Goal: Task Accomplishment & Management: Complete application form

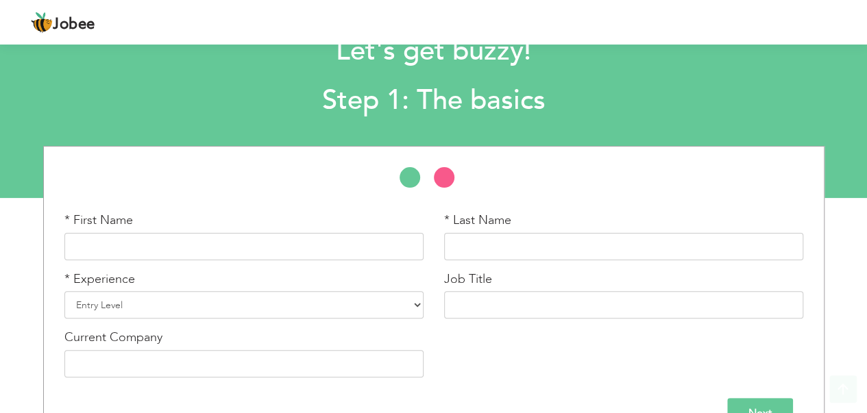
scroll to position [83, 0]
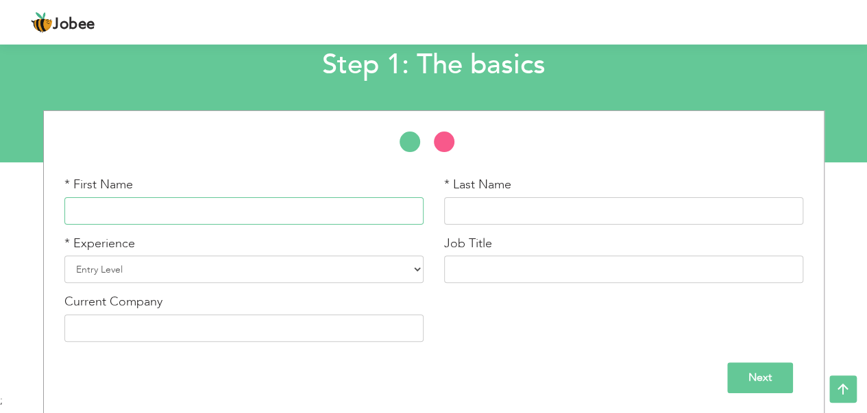
click at [191, 208] on input "text" at bounding box center [243, 210] width 359 height 27
click at [155, 212] on input "text" at bounding box center [243, 210] width 359 height 27
type input "Zunaira"
click at [495, 214] on input "text" at bounding box center [623, 210] width 359 height 27
type input "M"
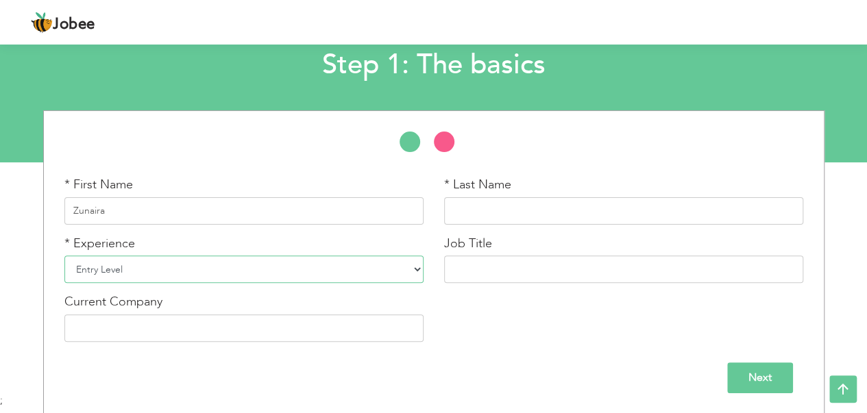
click at [167, 265] on select "Entry Level Less than 1 Year 1 Year 2 Years 3 Years 4 Years 5 Years 6 Years 7 Y…" at bounding box center [243, 269] width 359 height 27
select select "2"
click at [64, 256] on select "Entry Level Less than 1 Year 1 Year 2 Years 3 Years 4 Years 5 Years 6 Years 7 Y…" at bounding box center [243, 269] width 359 height 27
click at [492, 256] on input "text" at bounding box center [623, 269] width 359 height 27
click at [472, 323] on div "* First Name Zunaira * Last Name * Experience Entry Level Less than 1 Year 1 Ye…" at bounding box center [433, 264] width 759 height 176
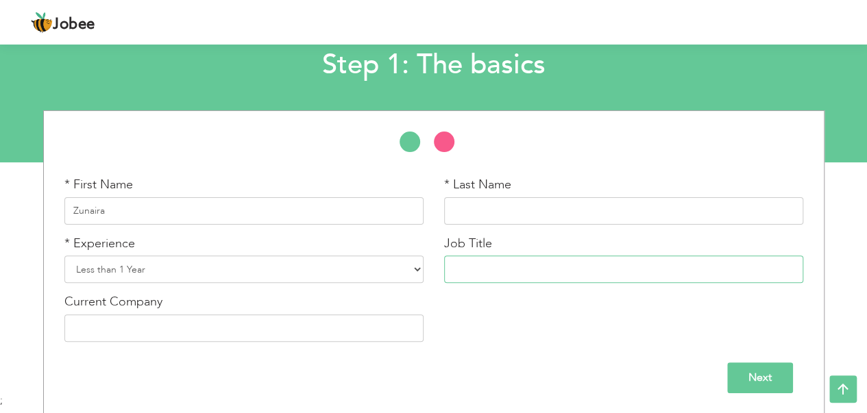
click at [502, 267] on input "text" at bounding box center [623, 269] width 359 height 27
click at [490, 269] on input "text" at bounding box center [623, 269] width 359 height 27
paste input "zoologists"
type input "zoologists"
click at [768, 371] on input "Next" at bounding box center [760, 378] width 66 height 31
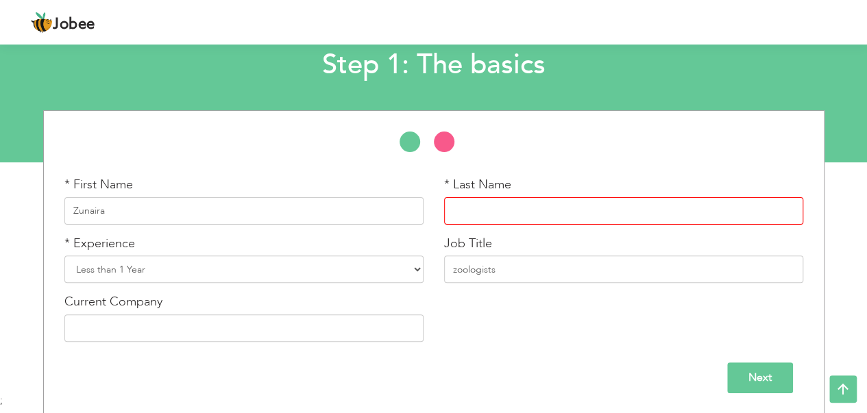
click at [489, 205] on input "text" at bounding box center [623, 210] width 359 height 27
type input "M"
type input "Boota"
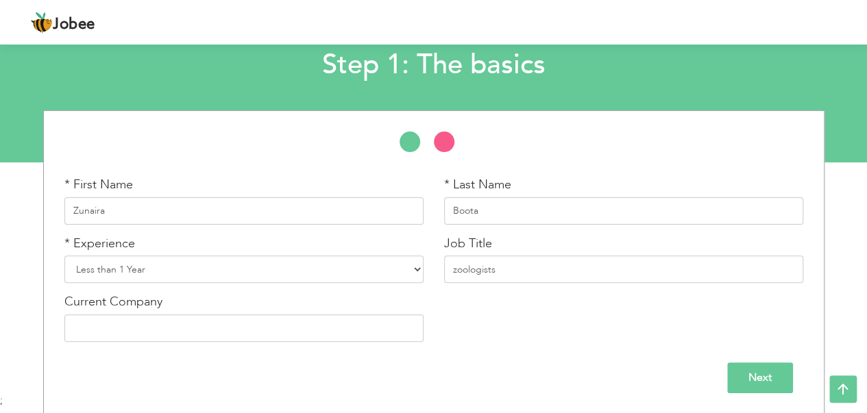
click at [769, 381] on input "Next" at bounding box center [760, 378] width 66 height 31
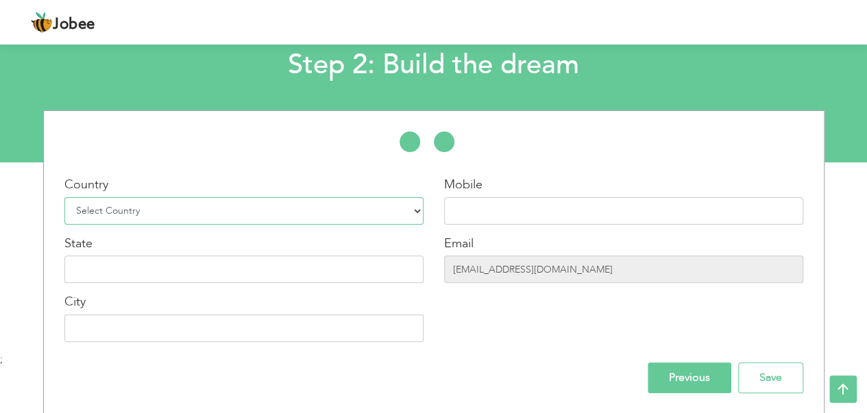
click at [144, 199] on select "Select Country Afghanistan Albania Algeria American Samoa Andorra Angola Anguil…" at bounding box center [243, 210] width 359 height 27
click at [154, 216] on select "Select Country Afghanistan Albania Algeria American Samoa Andorra Angola Anguil…" at bounding box center [243, 210] width 359 height 27
click at [158, 221] on select "Select Country Afghanistan Albania Algeria American Samoa Andorra Angola Anguil…" at bounding box center [243, 210] width 359 height 27
select select "166"
click at [64, 197] on select "Select Country Afghanistan Albania Algeria American Samoa Andorra Angola Anguil…" at bounding box center [243, 210] width 359 height 27
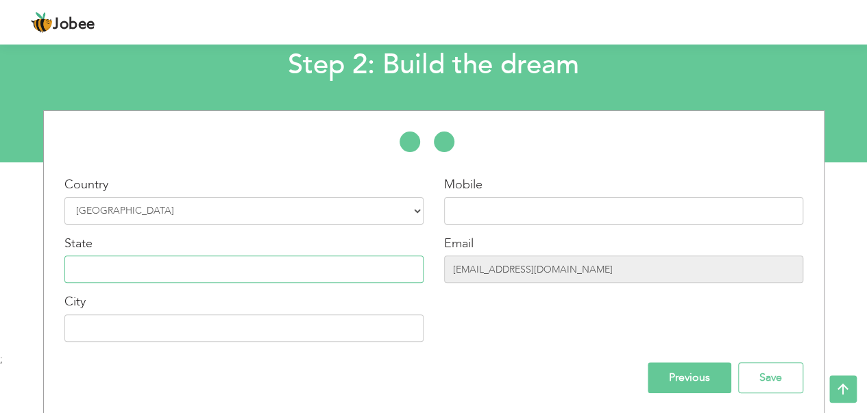
click at [119, 272] on input "text" at bounding box center [243, 269] width 359 height 27
type input "[GEOGRAPHIC_DATA]"
click at [137, 325] on input "text" at bounding box center [243, 328] width 359 height 27
type input "pasrur Sialkot"
type input "03144726009"
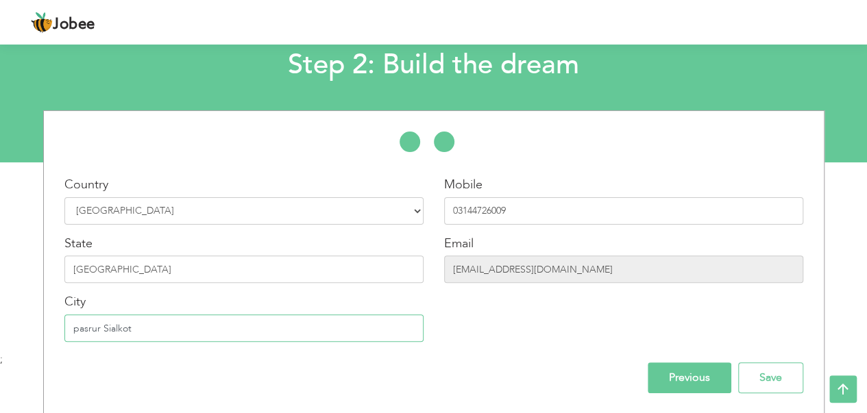
click at [77, 329] on input "pasrur Sialkot" at bounding box center [243, 328] width 359 height 27
type input "Pasrur Sialkot"
click at [540, 207] on input "03144726009" at bounding box center [623, 210] width 359 height 27
type input "0"
type input "03187137350"
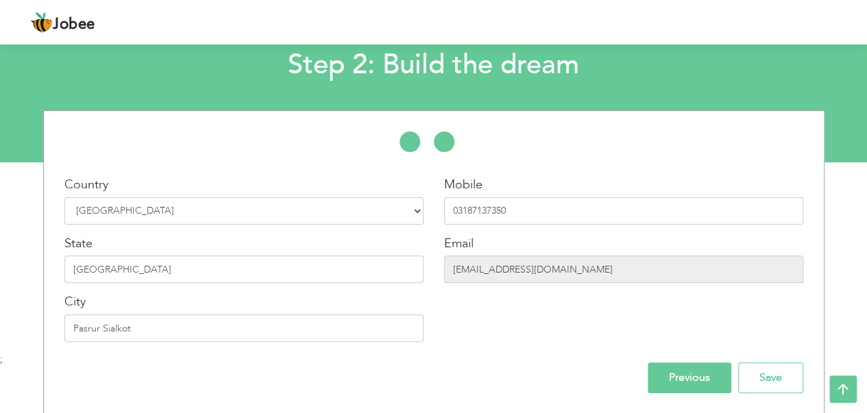
click at [546, 270] on input "[EMAIL_ADDRESS][DOMAIN_NAME]" at bounding box center [623, 269] width 359 height 27
click at [559, 270] on input "[EMAIL_ADDRESS][DOMAIN_NAME]" at bounding box center [623, 269] width 359 height 27
click at [788, 378] on input "Save" at bounding box center [770, 378] width 65 height 31
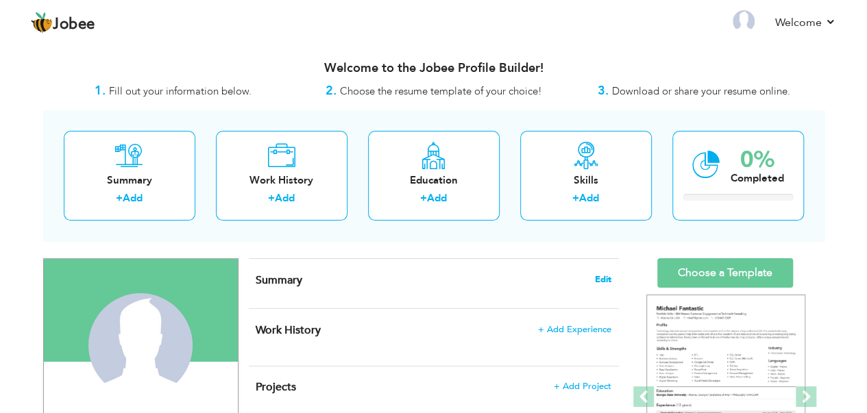
click at [604, 281] on span "Edit" at bounding box center [603, 280] width 16 height 10
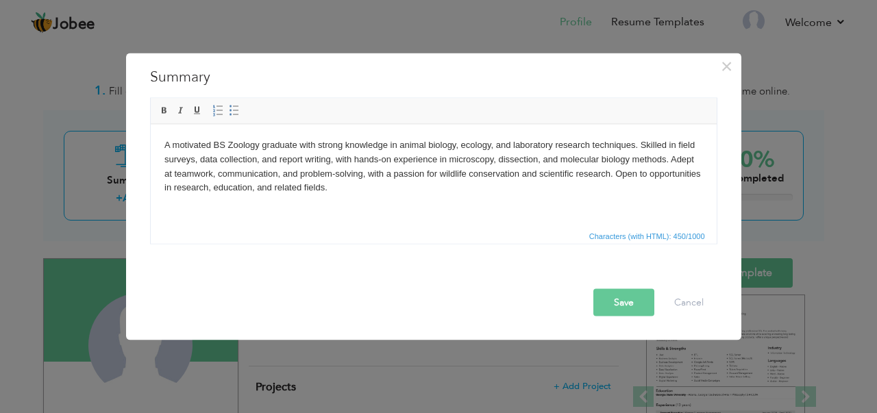
click at [624, 298] on button "Save" at bounding box center [624, 302] width 61 height 27
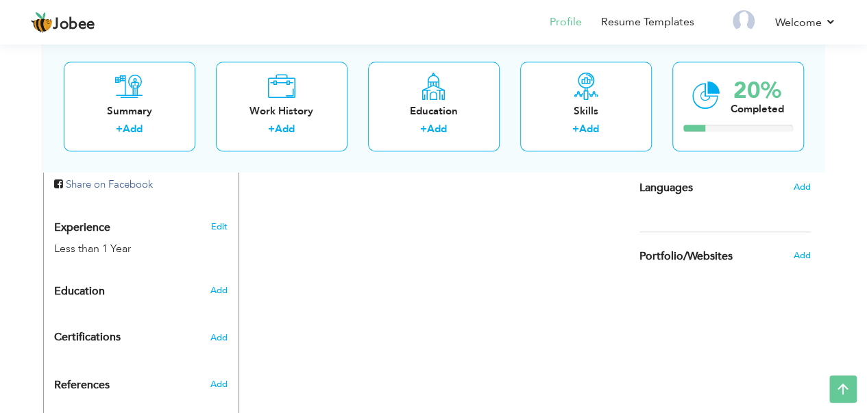
scroll to position [400, 0]
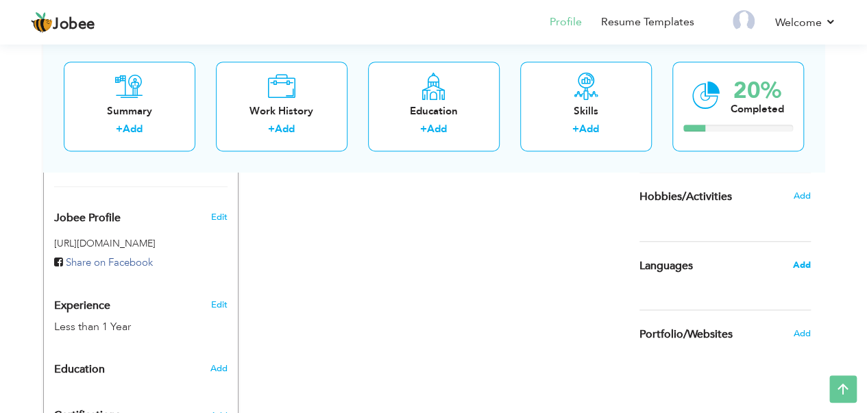
click at [804, 266] on span "Add" at bounding box center [801, 265] width 18 height 12
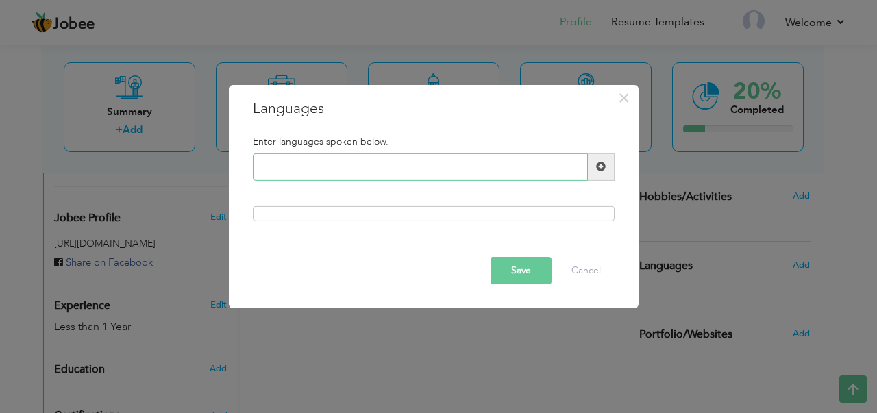
click at [357, 167] on input "text" at bounding box center [420, 167] width 335 height 27
type input "Urdu"
click at [604, 164] on span at bounding box center [601, 167] width 10 height 10
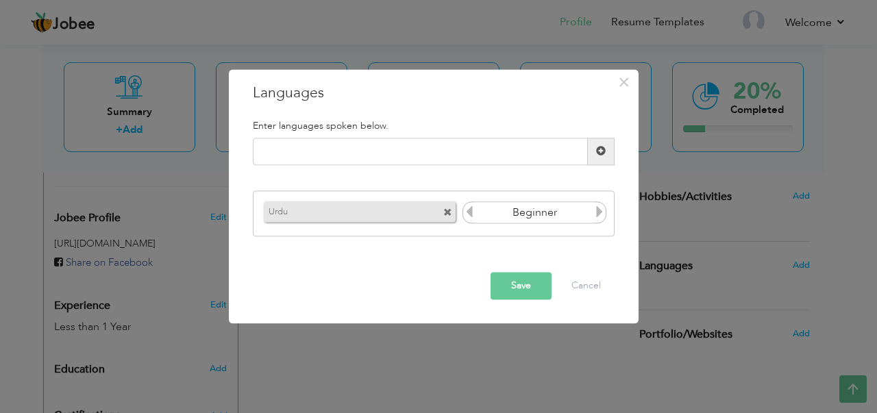
click at [602, 216] on icon at bounding box center [600, 212] width 12 height 12
click at [363, 153] on input "text" at bounding box center [420, 151] width 335 height 27
type input "English"
click at [598, 146] on span at bounding box center [601, 151] width 27 height 27
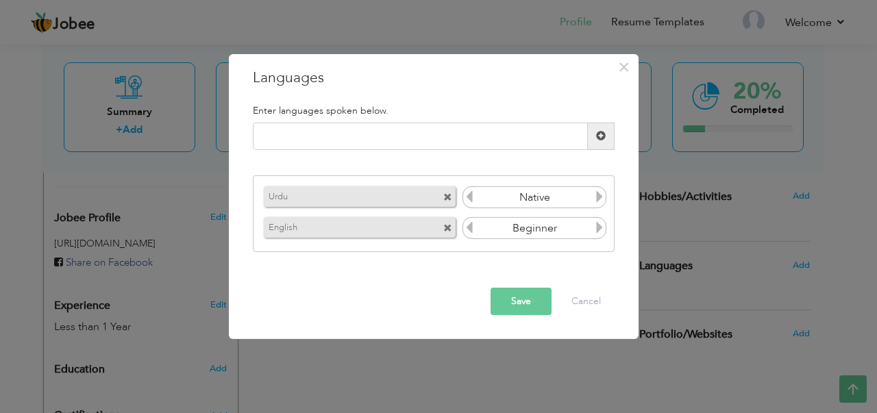
click at [599, 228] on icon at bounding box center [600, 227] width 12 height 12
click at [474, 133] on input "text" at bounding box center [420, 136] width 335 height 27
type input "Punjabi"
click at [604, 139] on span at bounding box center [601, 136] width 10 height 10
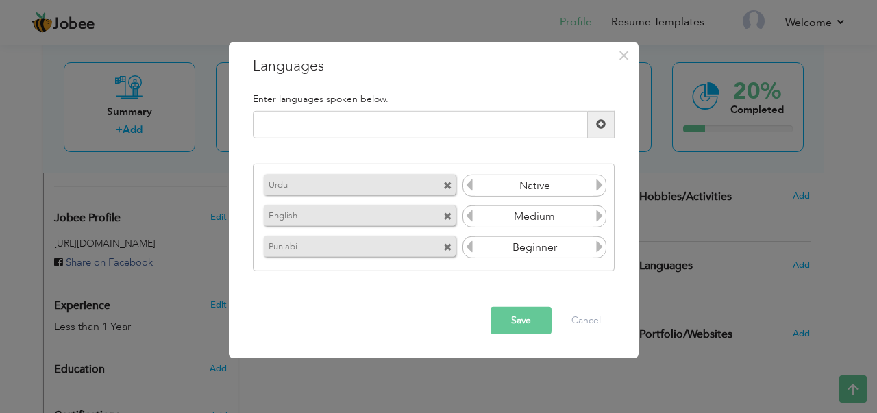
click at [605, 251] on icon at bounding box center [600, 247] width 12 height 12
click at [533, 323] on button "Save" at bounding box center [521, 320] width 61 height 27
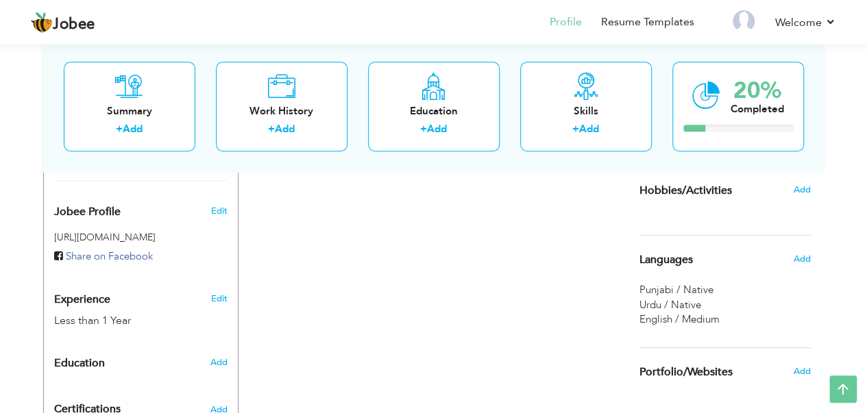
scroll to position [480, 0]
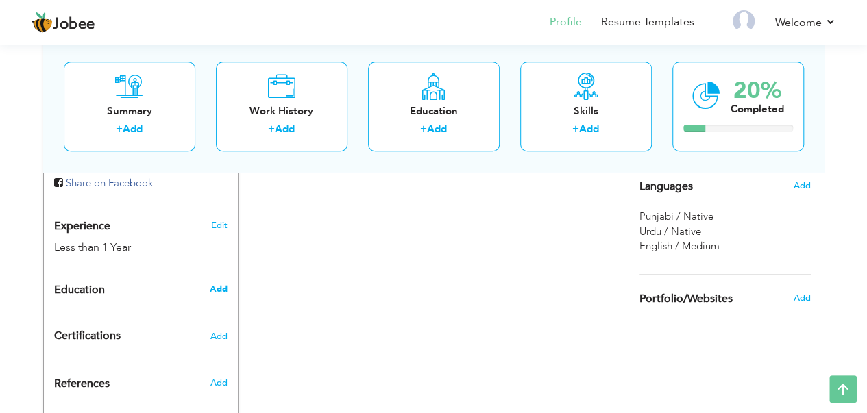
click at [219, 283] on span "Add" at bounding box center [218, 289] width 18 height 12
radio input "true"
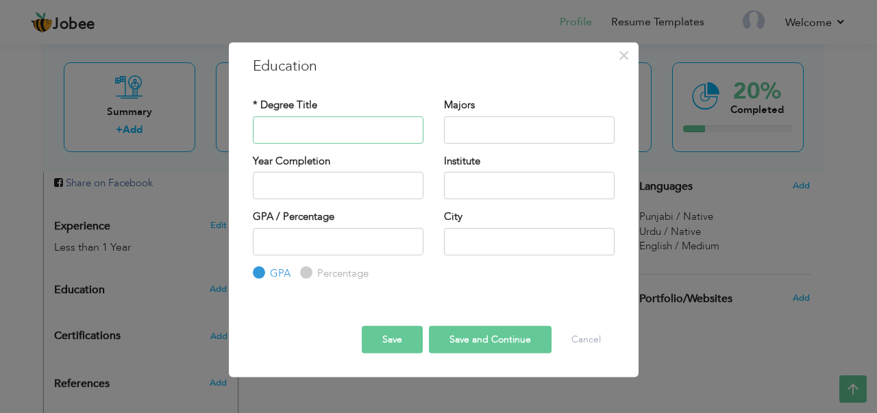
click at [293, 130] on input "text" at bounding box center [338, 129] width 171 height 27
click at [717, 186] on div "× Education * Degree Title Majors Year Completion Institute GPA" at bounding box center [438, 206] width 877 height 413
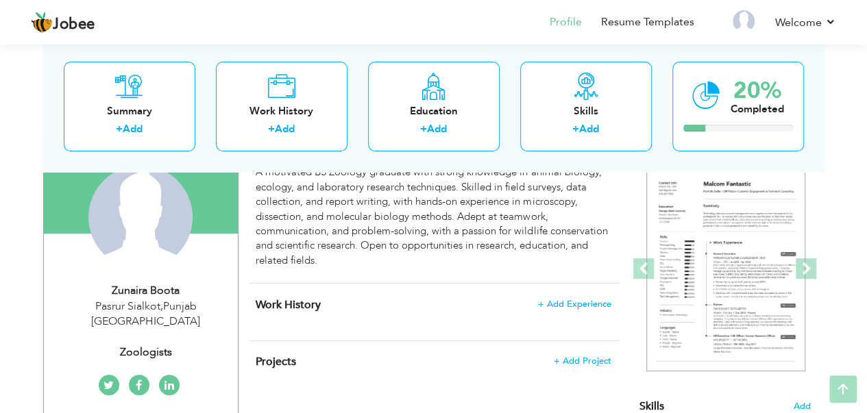
scroll to position [137, 0]
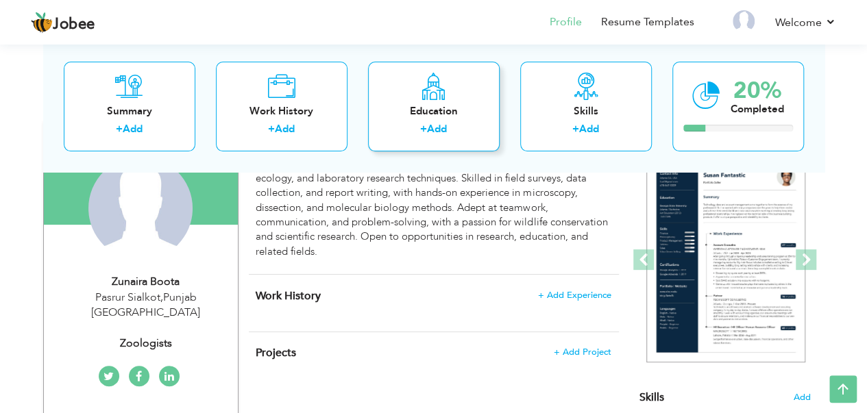
click at [429, 136] on div "+ Add" at bounding box center [434, 132] width 110 height 18
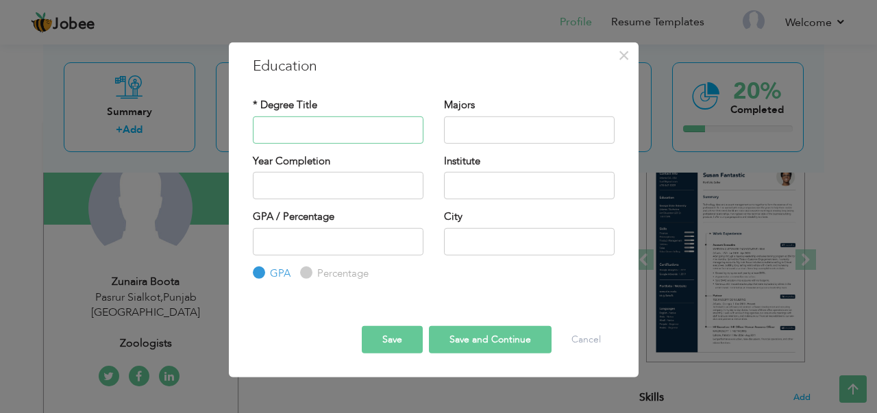
click at [285, 124] on input "text" at bounding box center [338, 129] width 171 height 27
type input "Matriculation"
click at [472, 121] on input "text" at bounding box center [529, 129] width 171 height 27
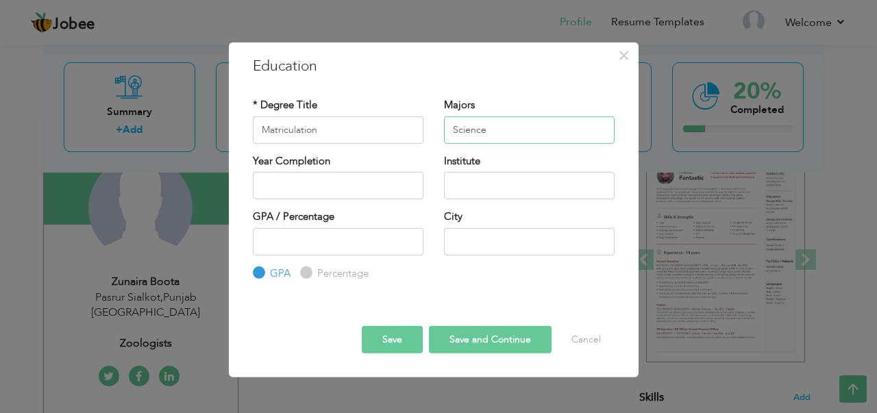
type input "Science"
click at [363, 191] on input "2025" at bounding box center [338, 185] width 171 height 27
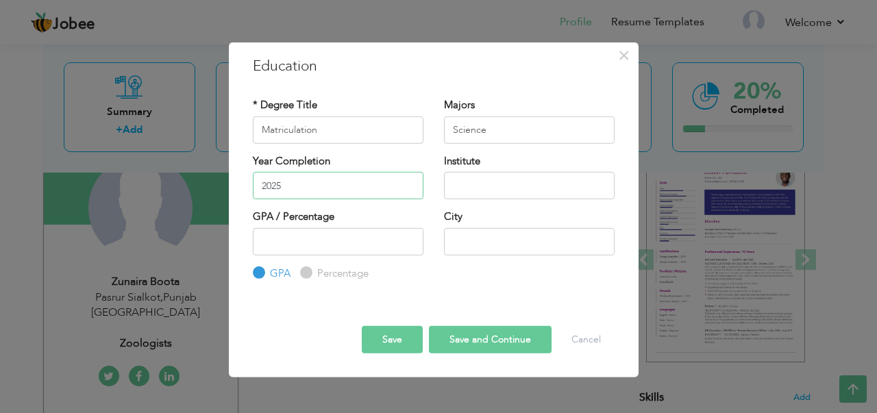
click at [318, 186] on input "2025" at bounding box center [338, 185] width 171 height 27
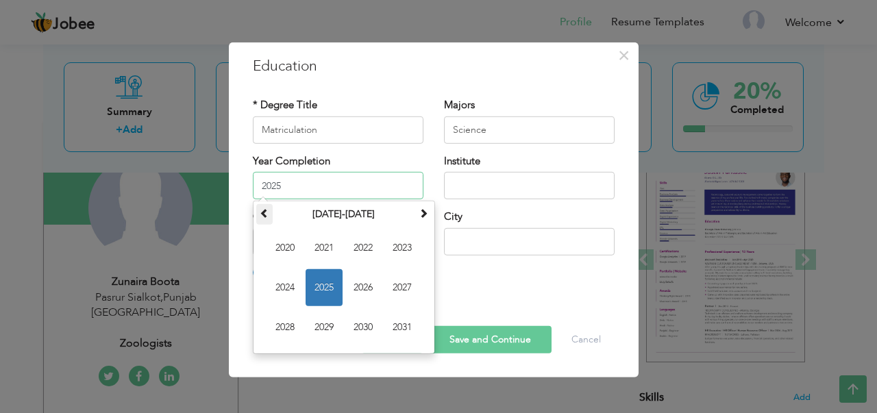
click at [265, 209] on span at bounding box center [265, 213] width 10 height 10
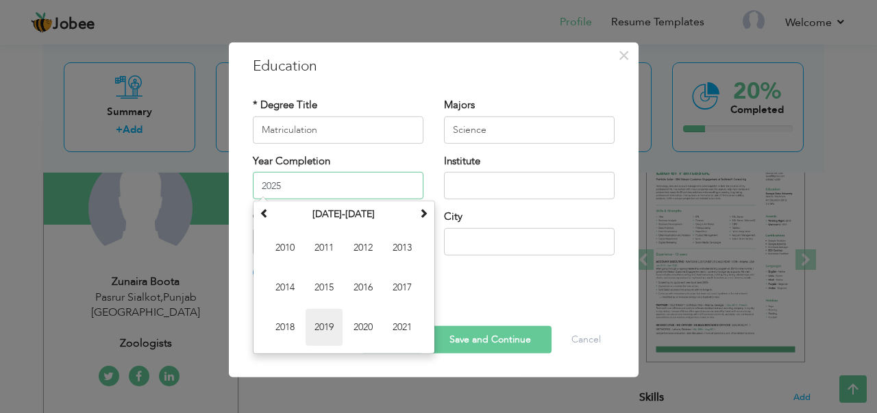
click at [328, 326] on span "2019" at bounding box center [324, 327] width 37 height 37
type input "2019"
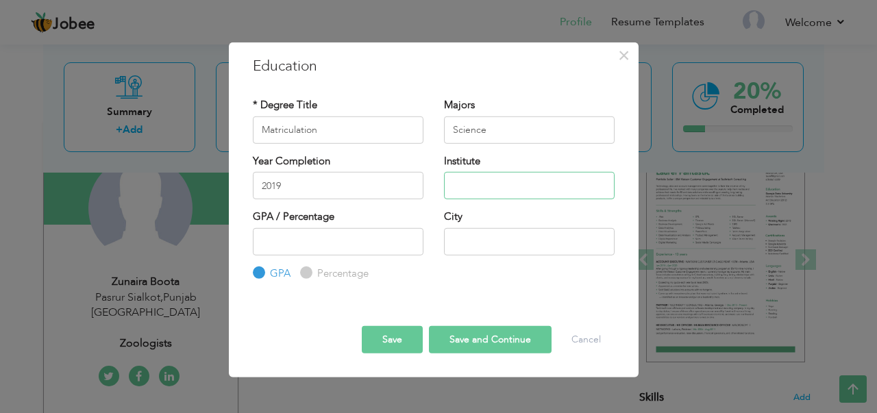
click at [470, 185] on input "text" at bounding box center [529, 185] width 171 height 27
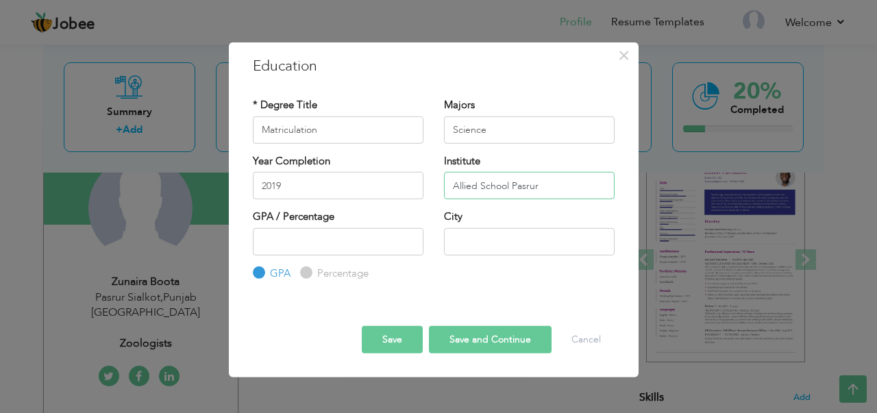
type input "Allied School Pasrur"
click at [336, 242] on input "number" at bounding box center [338, 241] width 171 height 27
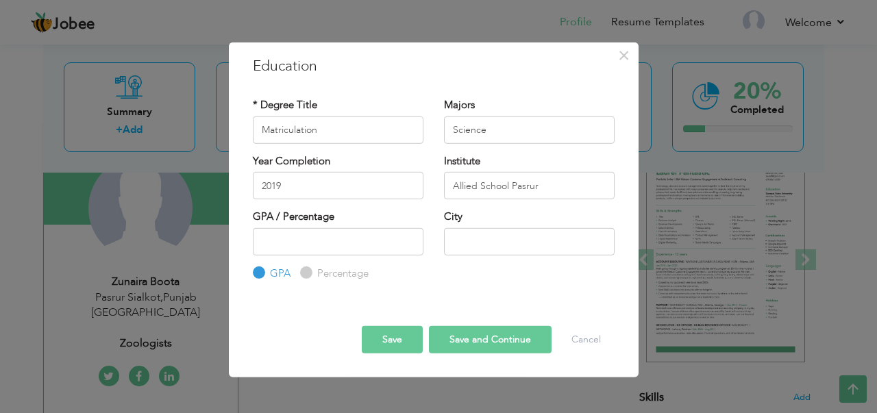
click at [314, 272] on label "Percentage" at bounding box center [341, 274] width 55 height 14
click at [308, 272] on input "Percentage" at bounding box center [304, 273] width 9 height 9
radio input "true"
click at [344, 245] on input "number" at bounding box center [338, 241] width 171 height 27
type input "67"
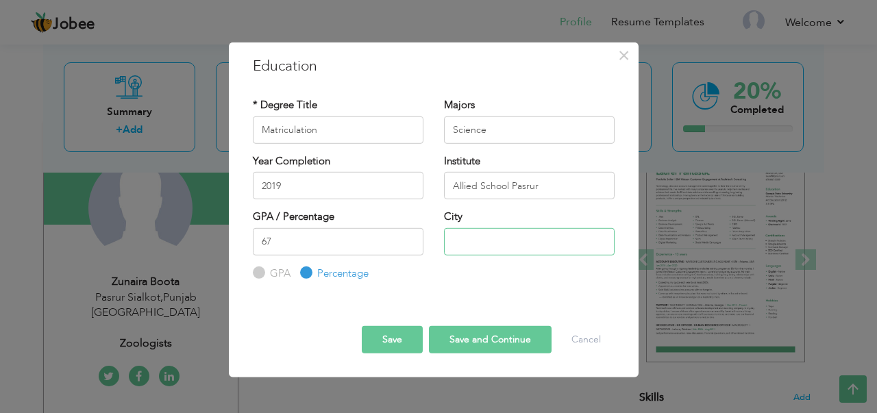
click at [487, 235] on input "text" at bounding box center [529, 241] width 171 height 27
click at [457, 245] on input "pasrur Sialkot" at bounding box center [529, 241] width 171 height 27
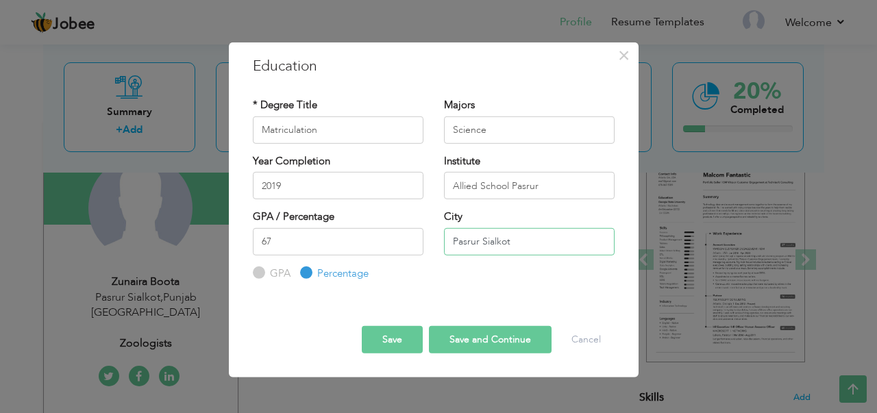
type input "Pasrur Sialkot"
click at [465, 337] on button "Save and Continue" at bounding box center [490, 339] width 123 height 27
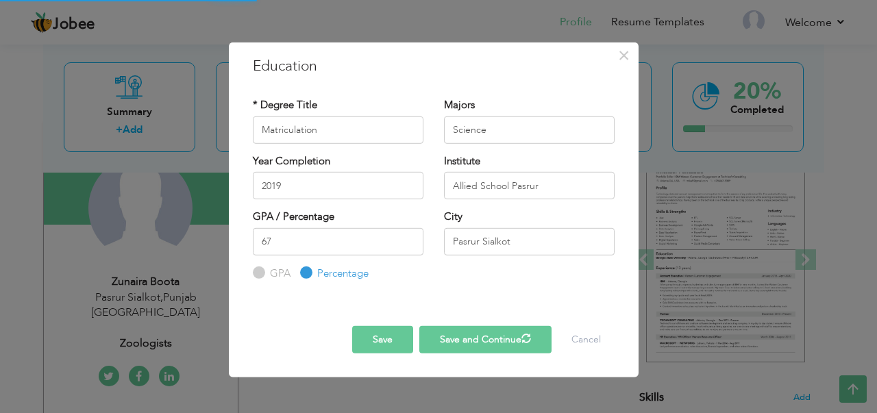
radio input "true"
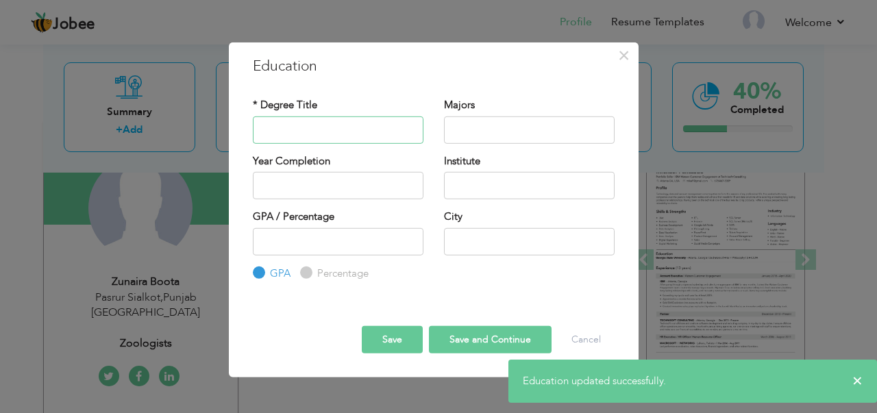
click at [310, 124] on input "text" at bounding box center [338, 129] width 171 height 27
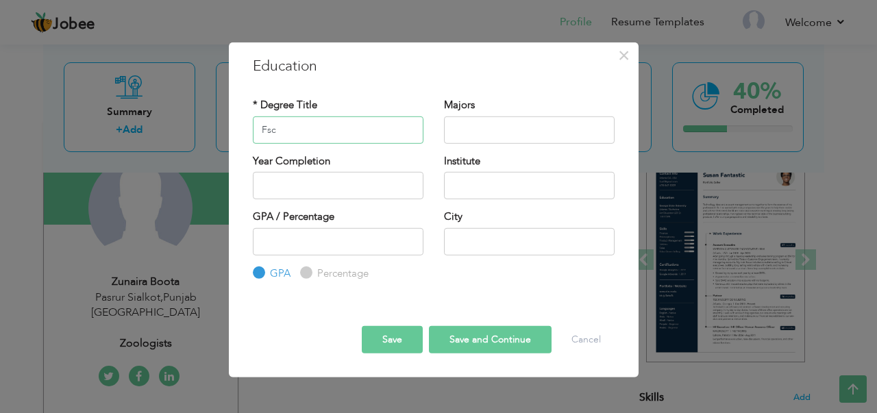
type input "Fsc"
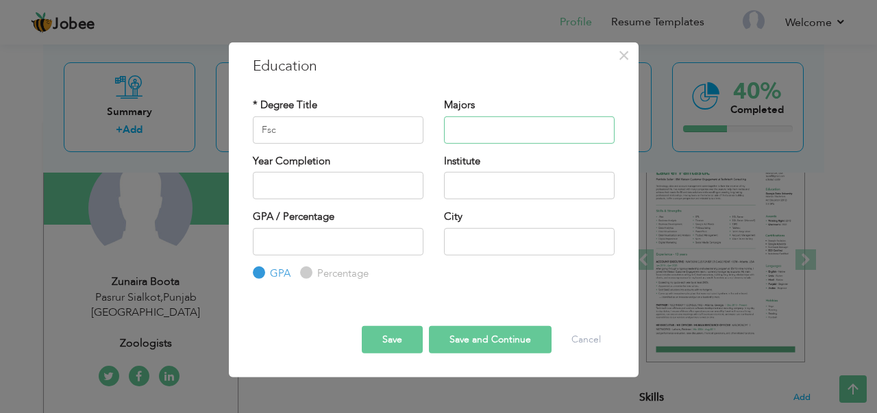
click at [557, 131] on input "text" at bounding box center [529, 129] width 171 height 27
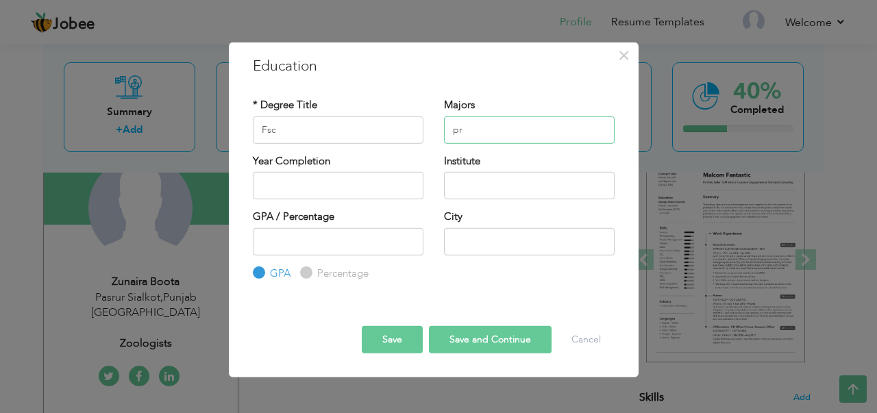
type input "p"
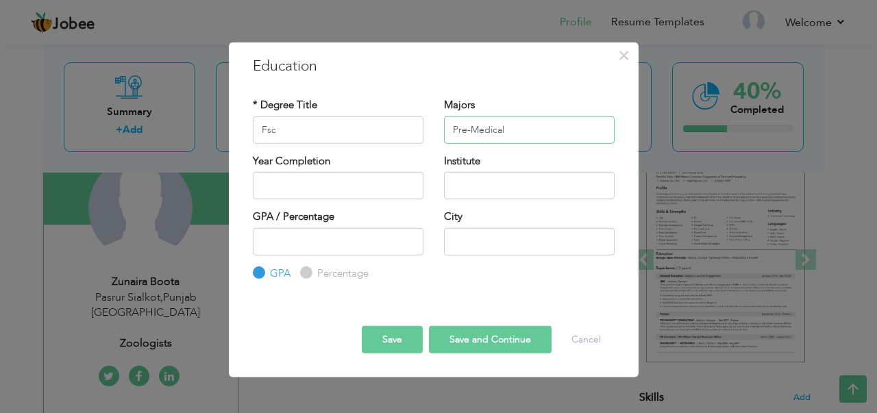
type input "Pre-Medical"
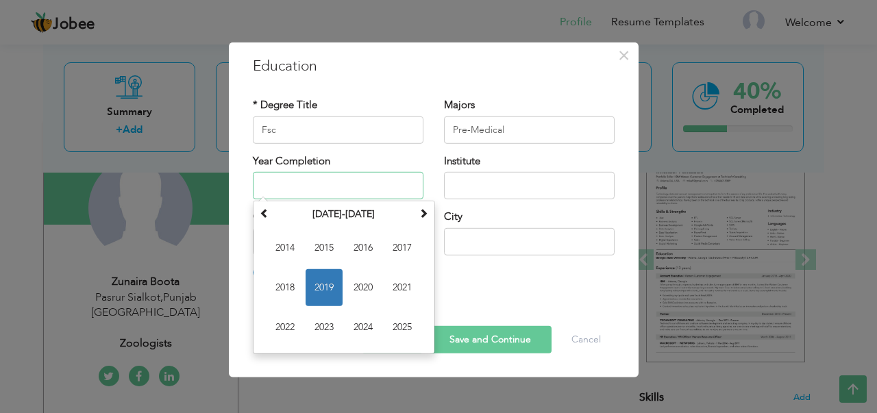
click at [284, 189] on input "text" at bounding box center [338, 185] width 171 height 27
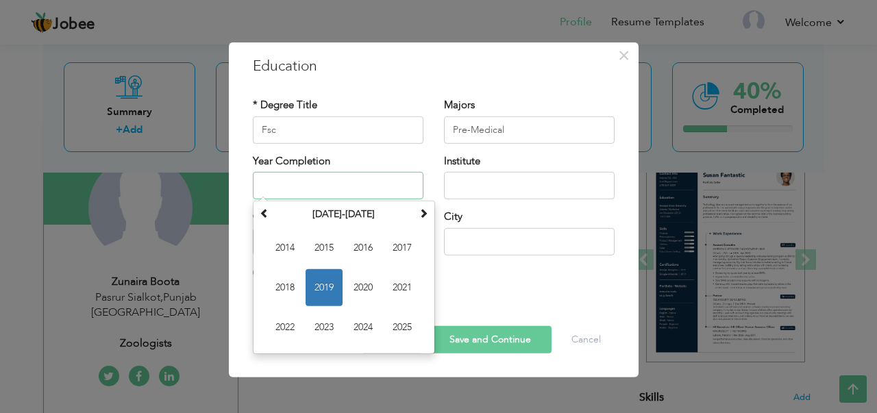
click at [372, 188] on input "text" at bounding box center [338, 185] width 171 height 27
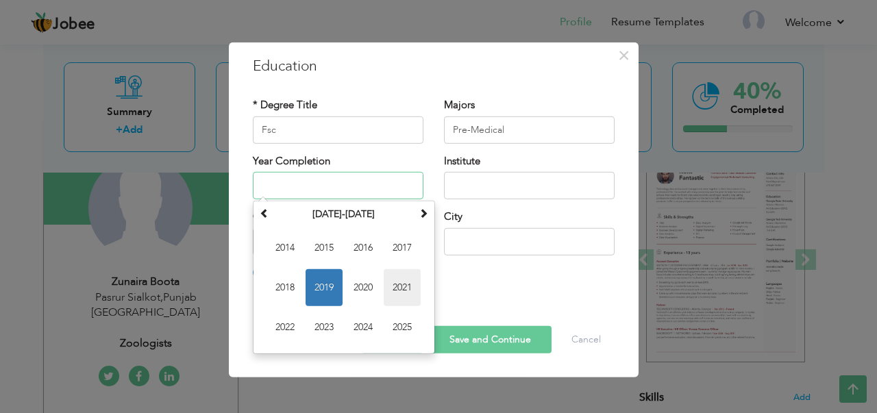
click at [405, 280] on span "2021" at bounding box center [402, 287] width 37 height 37
type input "2021"
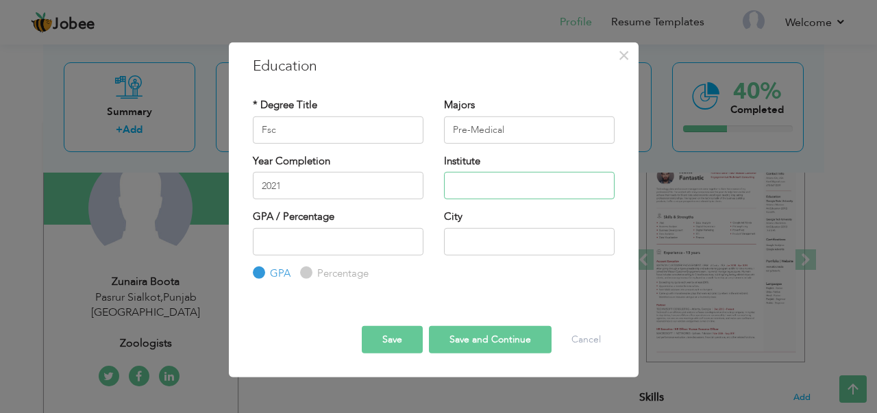
click at [506, 176] on input "text" at bounding box center [529, 185] width 171 height 27
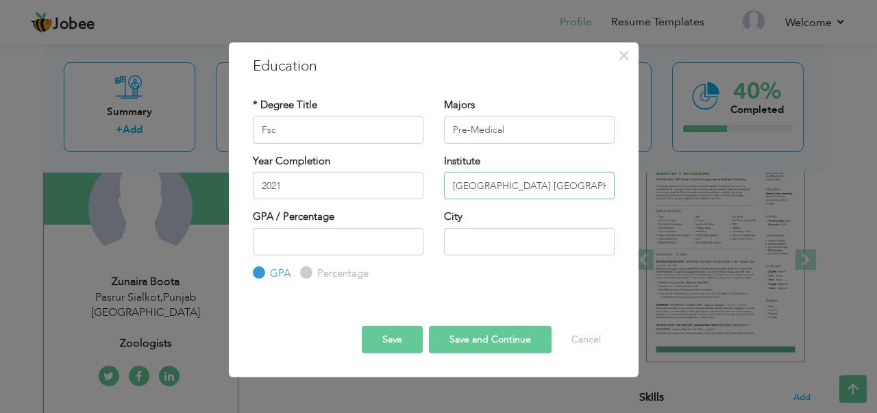
type input "[GEOGRAPHIC_DATA] [GEOGRAPHIC_DATA]"
click at [341, 239] on input "number" at bounding box center [338, 241] width 171 height 27
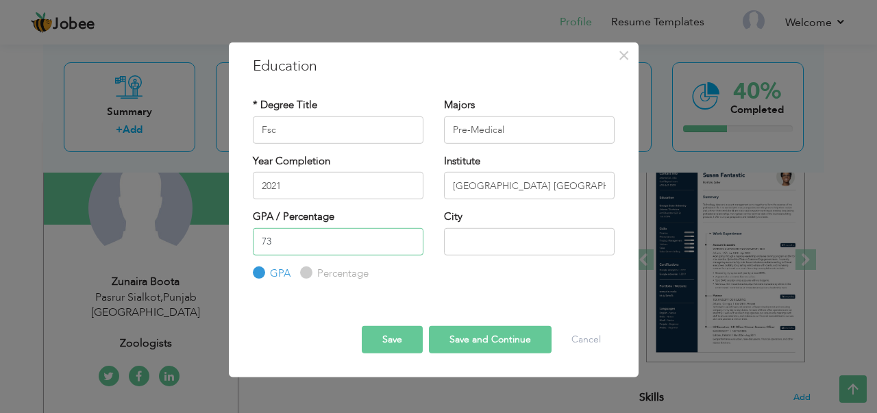
type input "73"
click at [314, 271] on label "Percentage" at bounding box center [341, 274] width 55 height 14
click at [309, 271] on input "Percentage" at bounding box center [304, 273] width 9 height 9
radio input "true"
click at [503, 236] on input "text" at bounding box center [529, 241] width 171 height 27
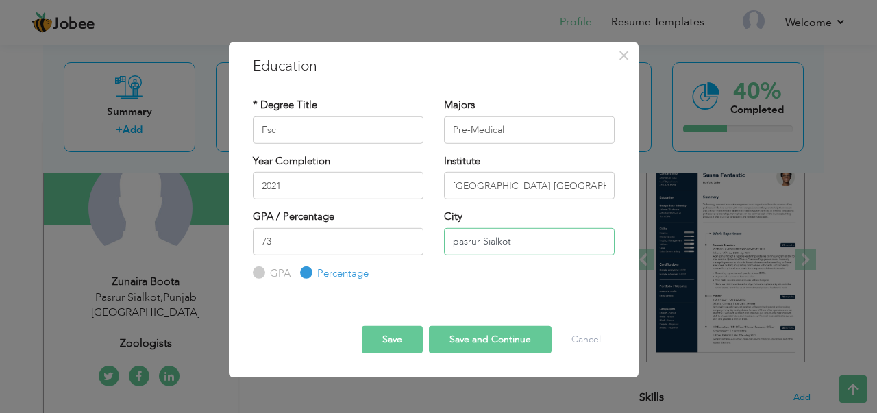
click at [456, 241] on input "pasrur Sialkot" at bounding box center [529, 241] width 171 height 27
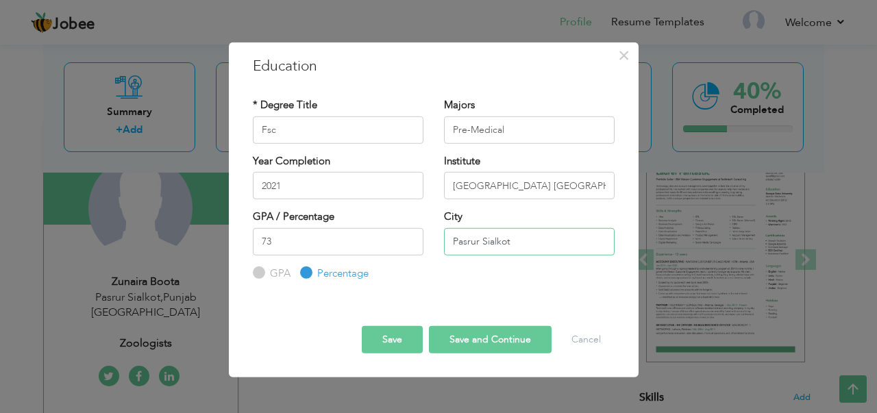
type input "Pasrur Sialkot"
click at [478, 343] on button "Save and Continue" at bounding box center [490, 339] width 123 height 27
radio input "true"
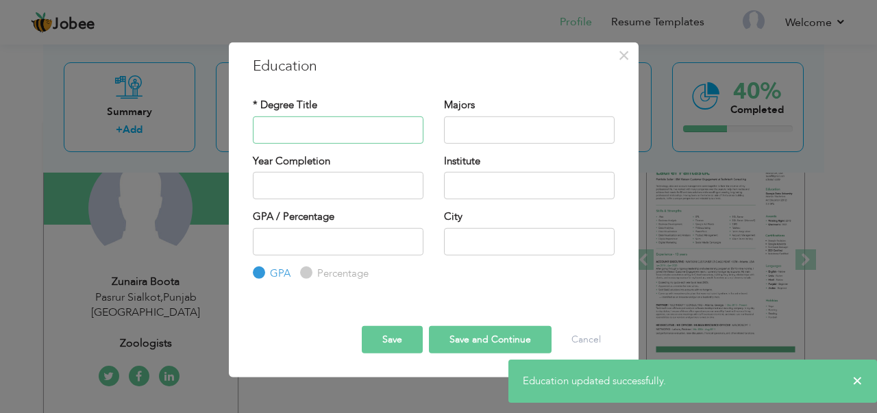
click at [300, 125] on input "text" at bounding box center [338, 129] width 171 height 27
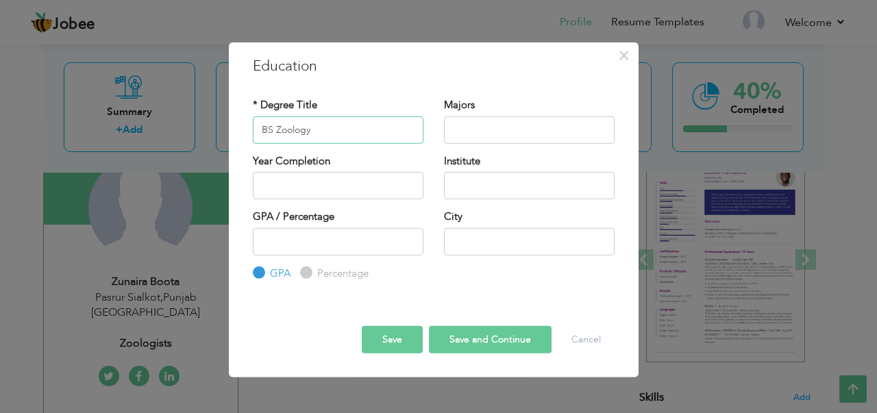
type input "BS Zoology"
click at [492, 132] on input "text" at bounding box center [529, 129] width 171 height 27
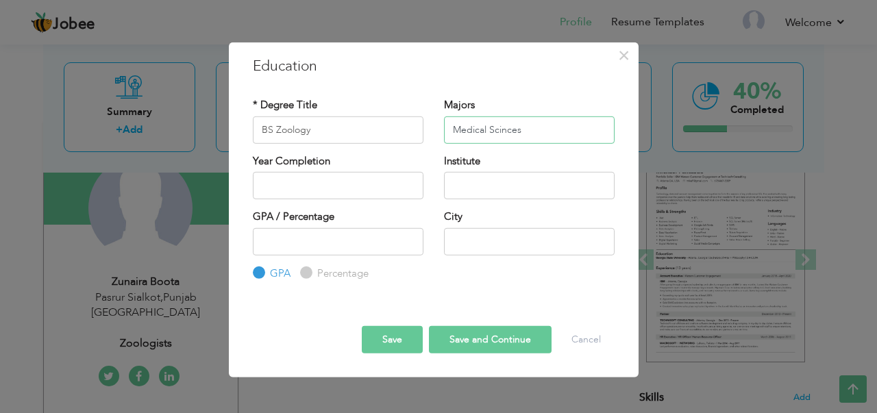
type input "Medical Scinces"
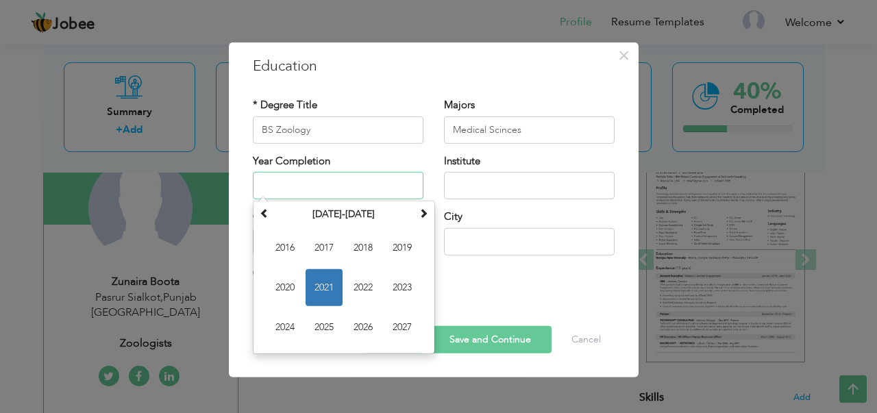
click at [328, 184] on input "text" at bounding box center [338, 185] width 171 height 27
click at [319, 328] on span "2025" at bounding box center [324, 327] width 37 height 37
type input "2025"
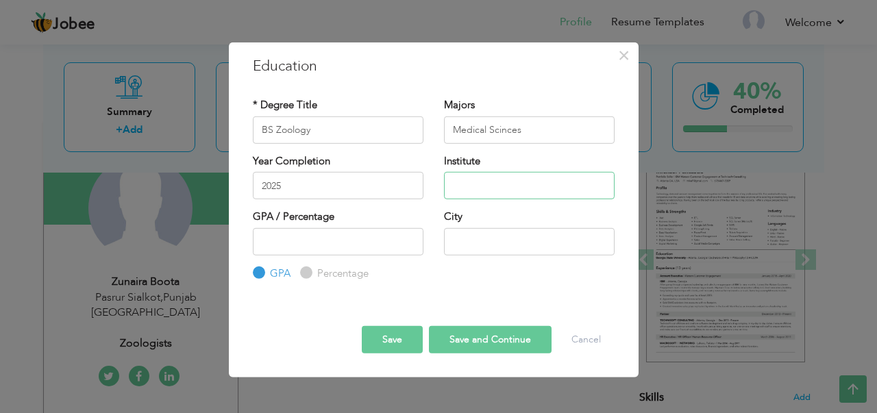
click at [492, 180] on input "text" at bounding box center [529, 185] width 171 height 27
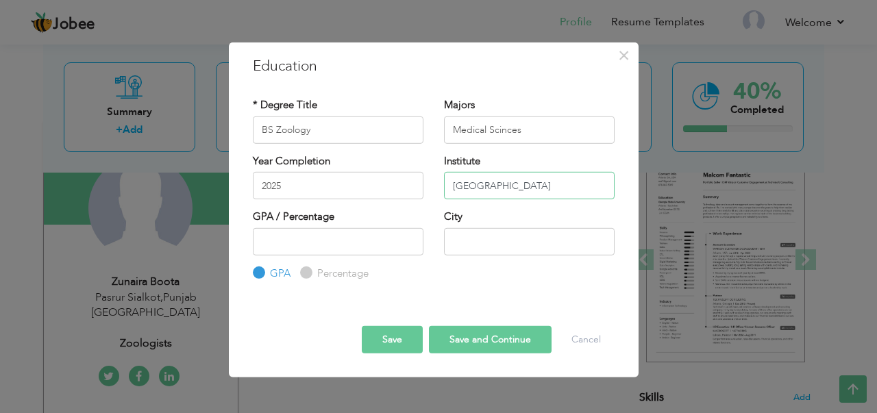
type input "[GEOGRAPHIC_DATA]"
click at [354, 249] on input "number" at bounding box center [338, 241] width 171 height 27
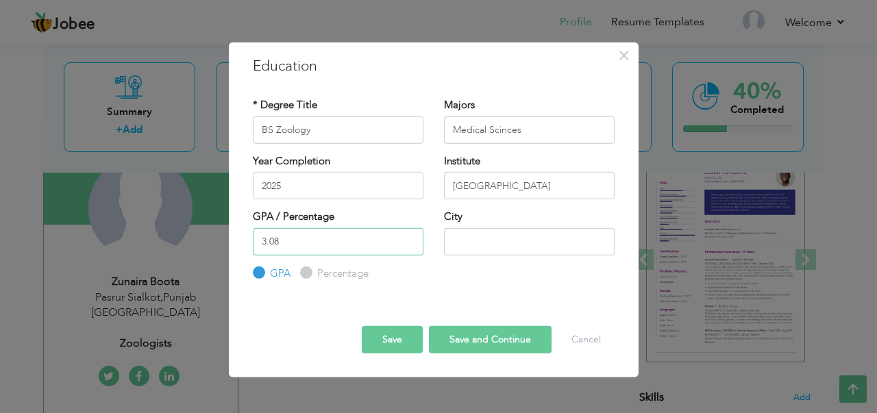
type input "3.08"
click at [572, 243] on input "text" at bounding box center [529, 241] width 171 height 27
click at [455, 241] on input "pasrur Sialkot" at bounding box center [529, 241] width 171 height 27
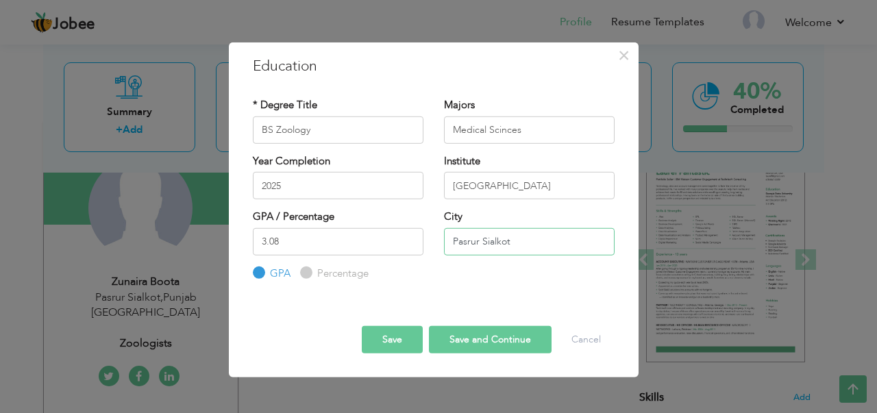
type input "Pasrur Sialkot"
click at [393, 342] on button "Save" at bounding box center [392, 339] width 61 height 27
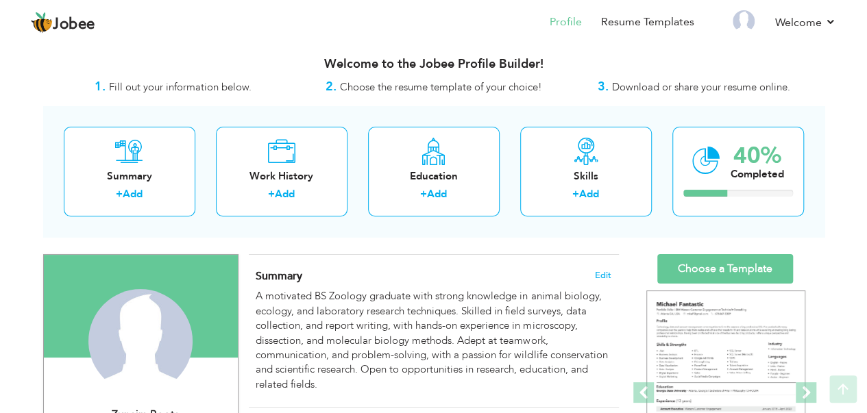
scroll to position [0, 0]
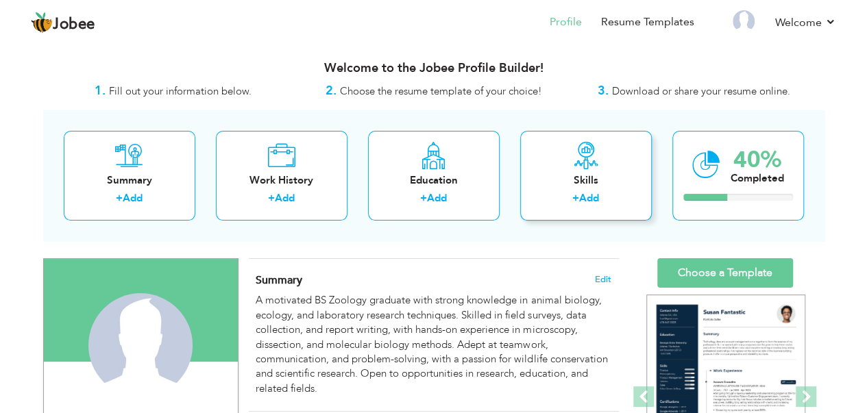
click at [590, 194] on link "Add" at bounding box center [589, 198] width 20 height 14
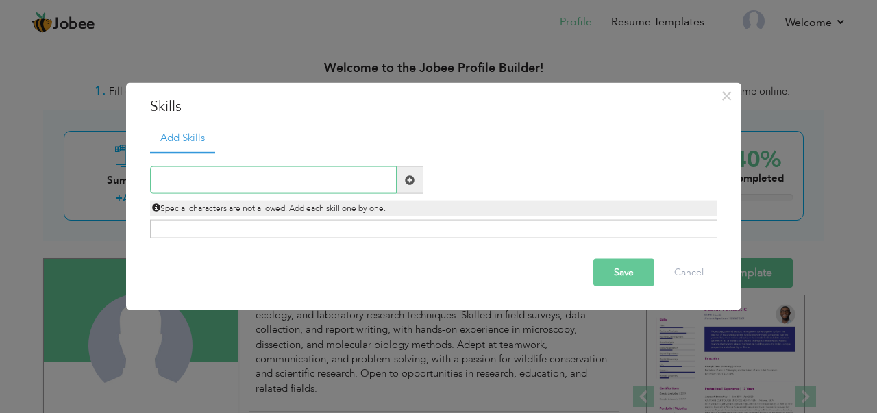
click at [262, 184] on input "text" at bounding box center [273, 180] width 247 height 27
paste input "Laboratory Techniques: Dissection, Microscopy, His"
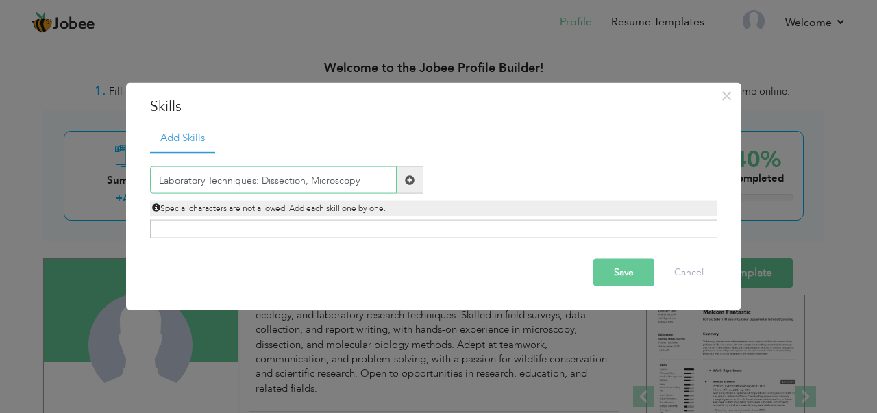
type input "Laboratory Techniques: Dissection, Microscopy"
click at [410, 178] on span at bounding box center [410, 180] width 10 height 10
paste input "Microscopy"
type input "Microscopy"
click at [413, 183] on span at bounding box center [410, 180] width 10 height 10
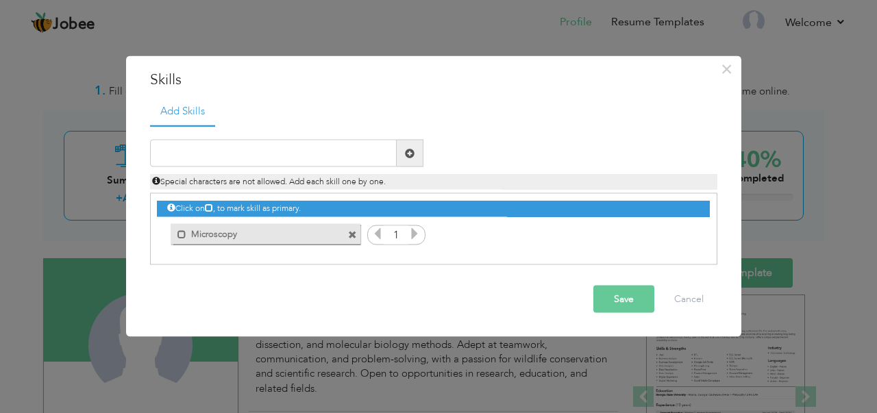
click at [413, 232] on icon at bounding box center [414, 234] width 12 height 12
click at [415, 234] on icon at bounding box center [414, 234] width 12 height 12
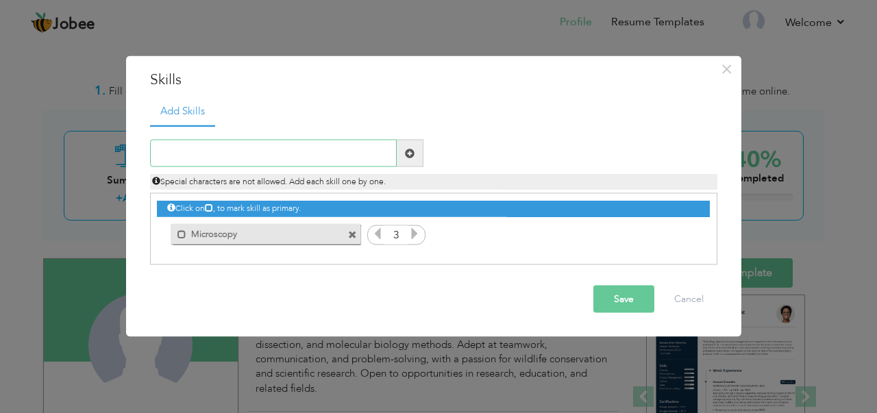
click at [255, 146] on input "text" at bounding box center [273, 153] width 247 height 27
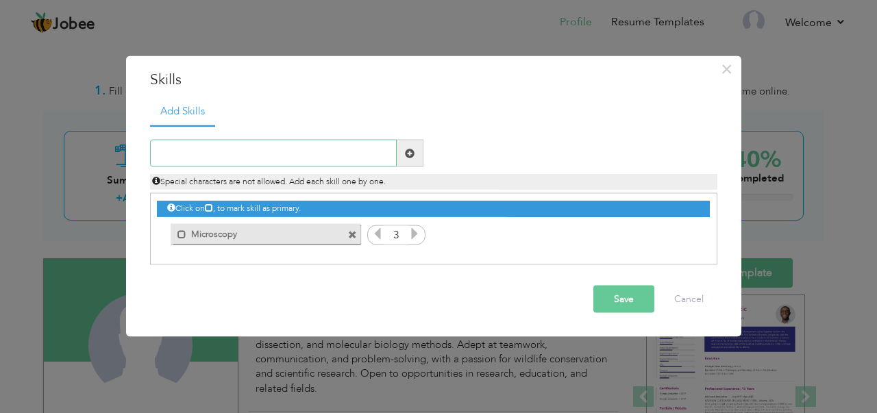
paste input "Species identification"
type input "Species identification"
click at [413, 151] on span at bounding box center [410, 153] width 10 height 10
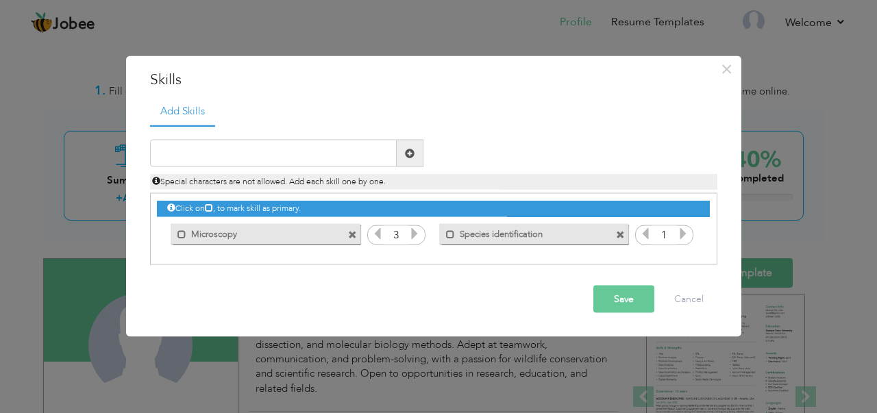
click at [678, 232] on icon at bounding box center [683, 234] width 12 height 12
click at [683, 235] on icon at bounding box center [683, 234] width 12 height 12
paste input "Report writing"
type input "Report writing"
click at [414, 148] on span at bounding box center [410, 153] width 10 height 10
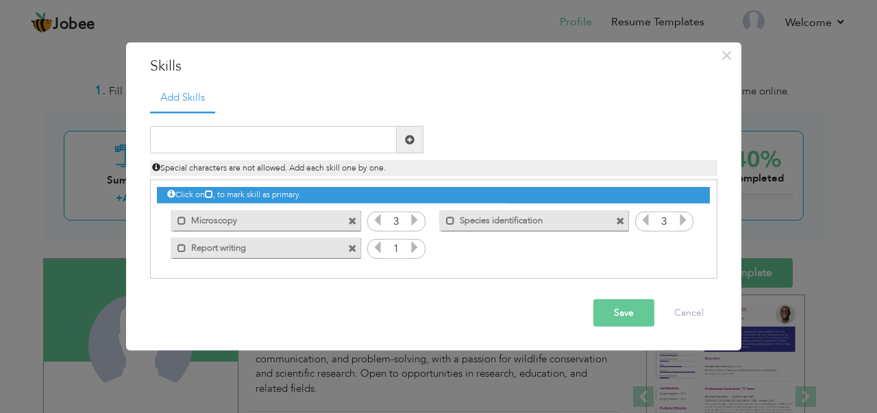
click at [414, 245] on icon at bounding box center [414, 247] width 12 height 12
click at [415, 245] on icon at bounding box center [414, 247] width 12 height 12
paste input "MS Office (Word, Excel, PowerPoint)"
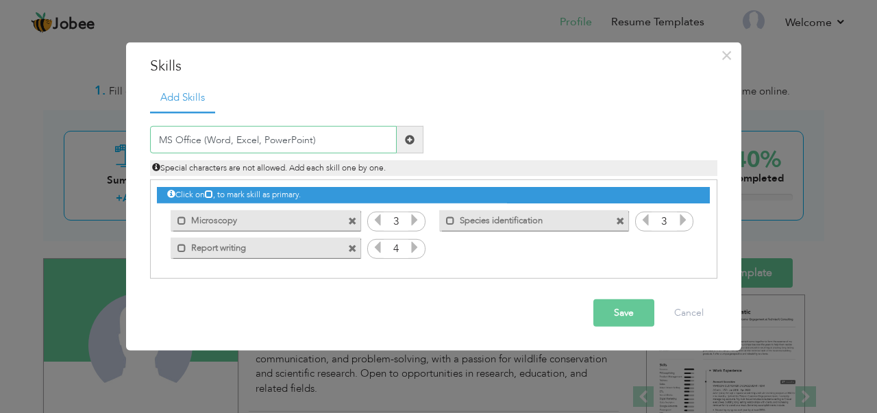
type input "MS Office (Word, Excel, PowerPoint)"
click at [413, 136] on span at bounding box center [410, 140] width 10 height 10
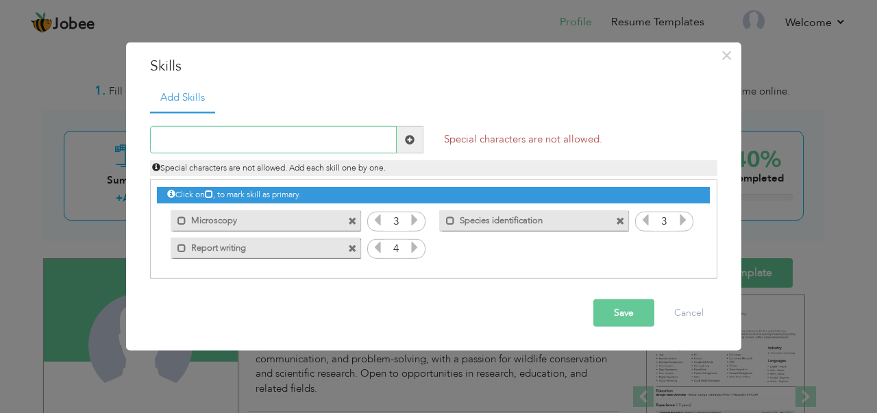
paste input "MS Office (Word, Excel, PowerPoint)"
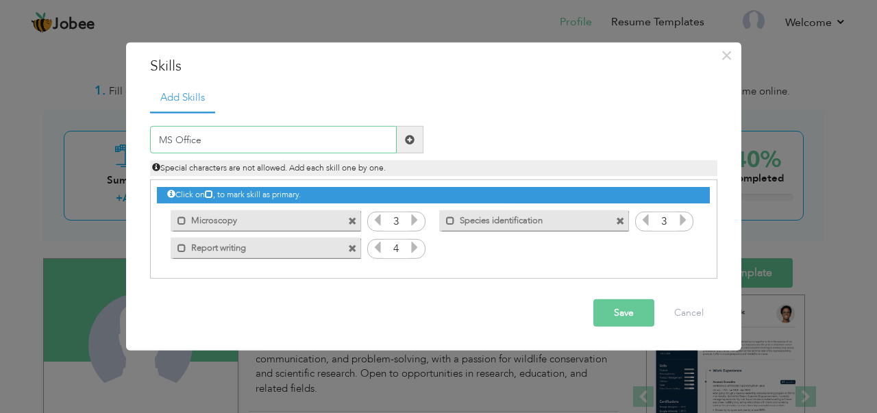
type input "MS Office"
click at [408, 136] on span at bounding box center [410, 140] width 10 height 10
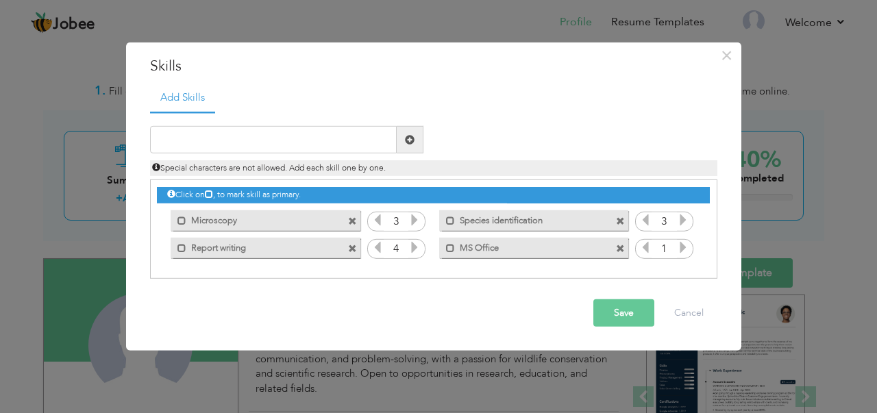
click at [675, 254] on input "1" at bounding box center [664, 248] width 25 height 19
click at [681, 255] on span at bounding box center [683, 250] width 12 height 18
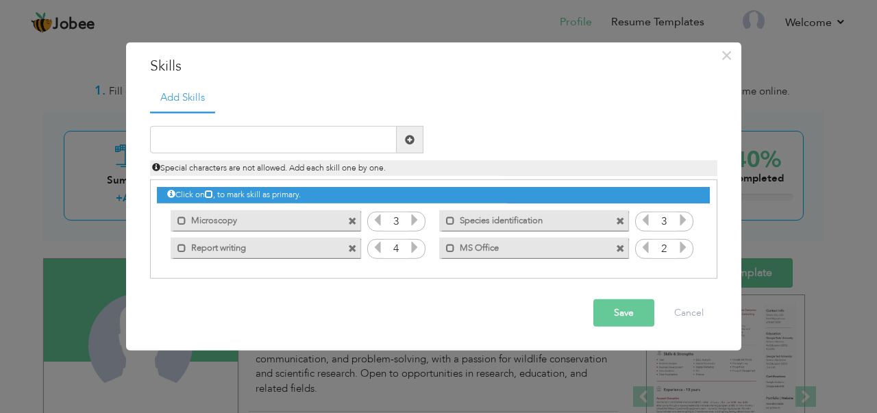
click at [684, 253] on icon at bounding box center [683, 247] width 12 height 12
click at [685, 253] on icon at bounding box center [683, 247] width 12 height 12
paste input "Communication & Presentation skills"
type input "Communication & Presentation skills"
click at [408, 136] on span at bounding box center [410, 140] width 10 height 10
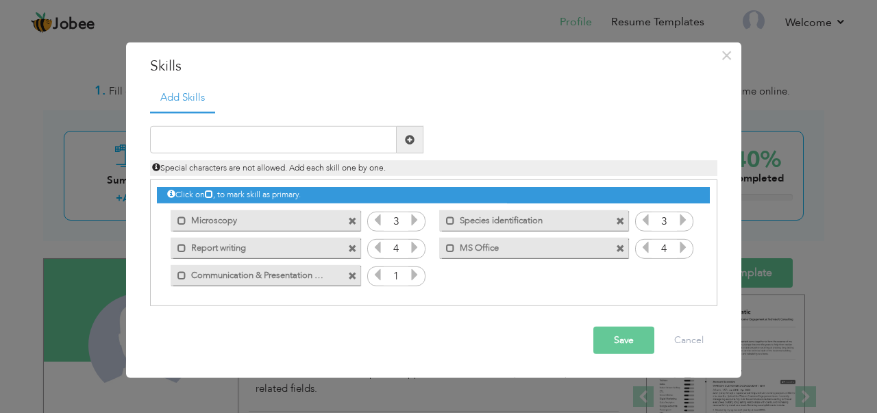
click at [411, 276] on icon at bounding box center [414, 275] width 12 height 12
paste input "Teamwork & Problem-solving"
type input "Teamwork & Problem-solving"
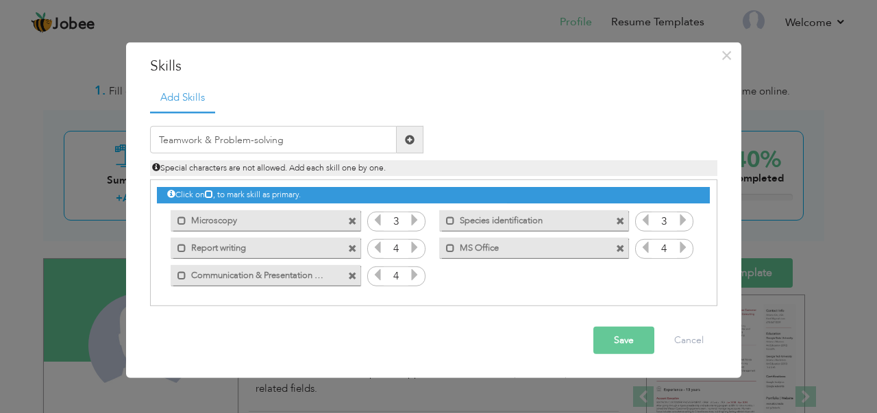
click at [414, 141] on span at bounding box center [410, 140] width 10 height 10
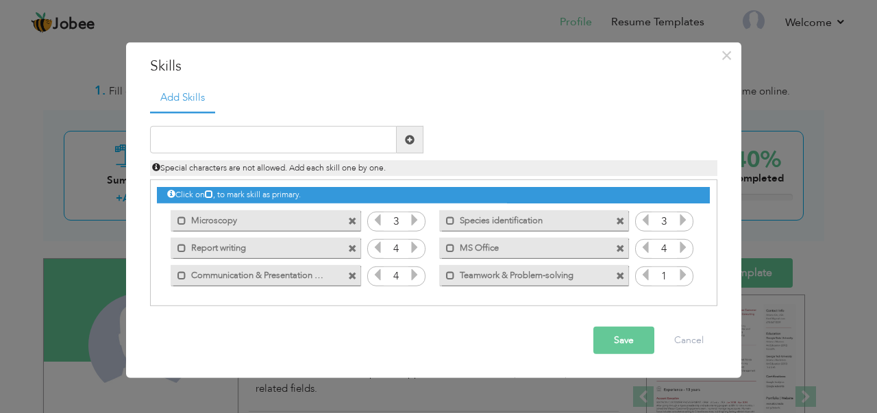
click at [685, 275] on icon at bounding box center [683, 275] width 12 height 12
click at [336, 138] on input "text" at bounding box center [273, 139] width 247 height 27
paste input "DNA/RNA extraction"
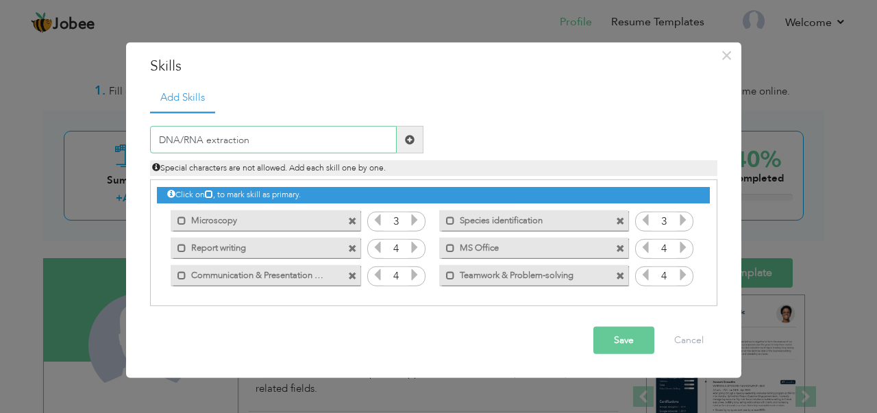
type input "DNA/RNA extraction"
click at [406, 140] on span at bounding box center [410, 140] width 10 height 10
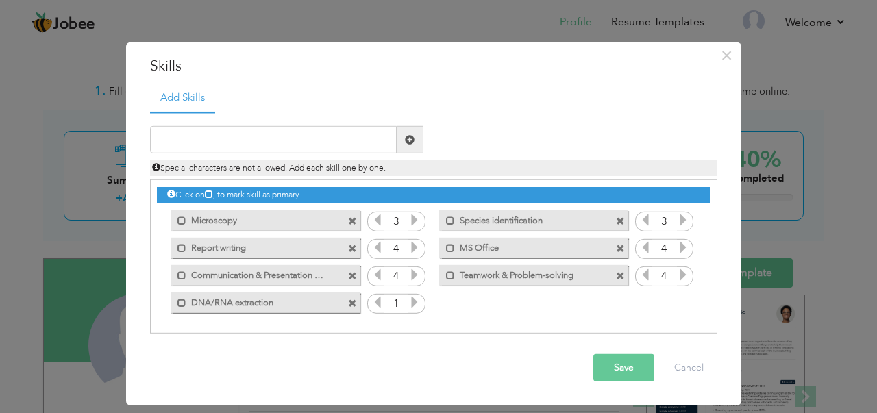
click at [415, 303] on icon at bounding box center [414, 302] width 12 height 12
click at [380, 302] on icon at bounding box center [377, 302] width 12 height 12
paste input "Dissection"
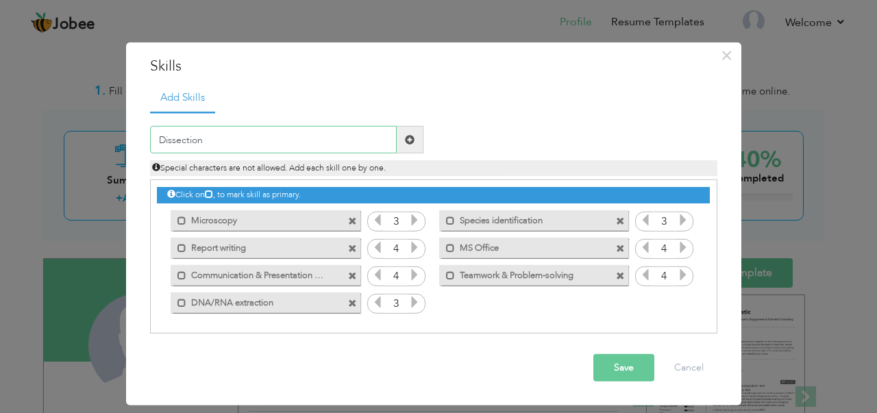
type input "Dissection"
click at [414, 138] on span at bounding box center [410, 140] width 10 height 10
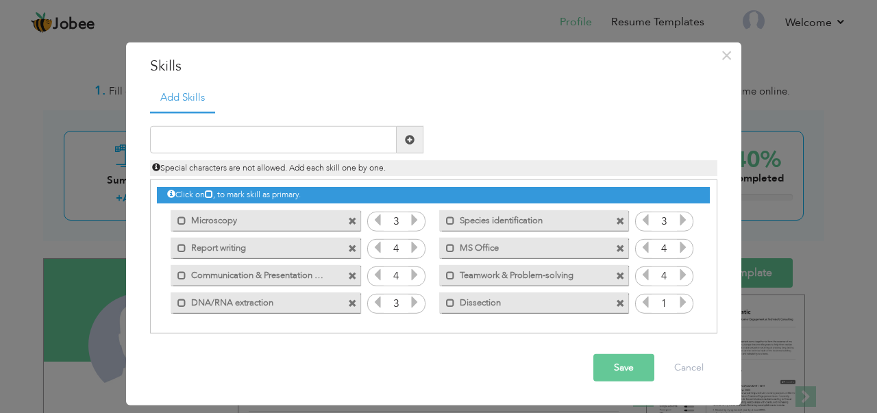
click at [681, 304] on icon at bounding box center [683, 302] width 12 height 12
click at [682, 304] on icon at bounding box center [683, 302] width 12 height 12
click at [654, 302] on input "1" at bounding box center [664, 303] width 25 height 19
click at [646, 305] on icon at bounding box center [645, 302] width 12 height 12
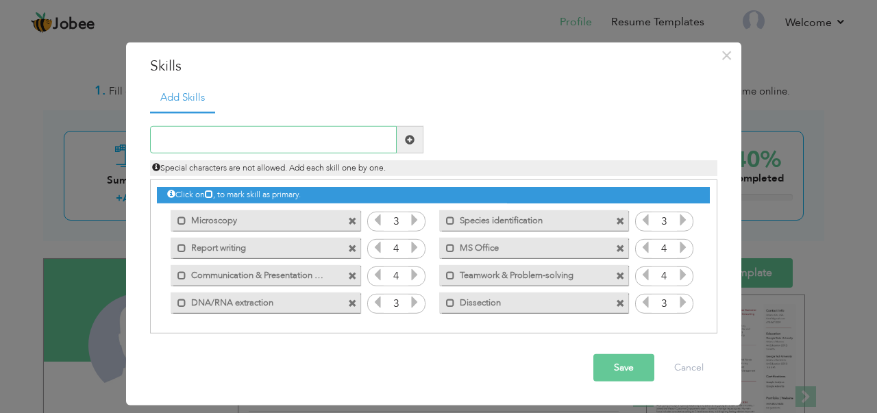
paste input "Biodiversity surveys"
type input "Biodiversity surveys"
click at [417, 134] on span at bounding box center [410, 139] width 27 height 27
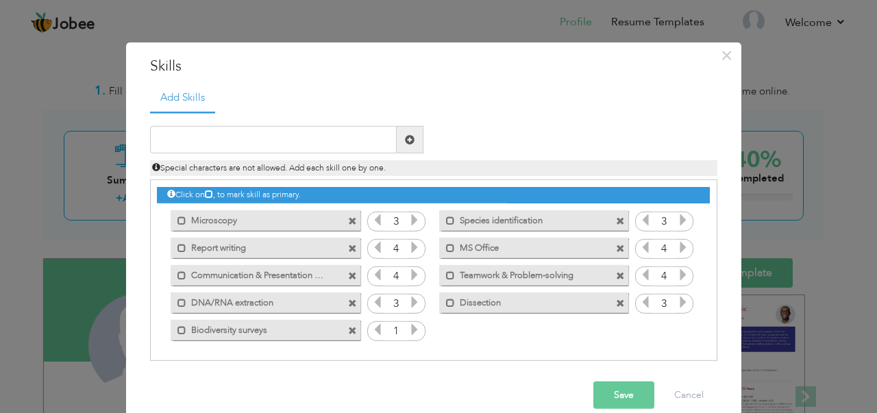
click at [408, 330] on icon at bounding box center [414, 329] width 12 height 12
click at [612, 393] on button "Save" at bounding box center [624, 395] width 61 height 27
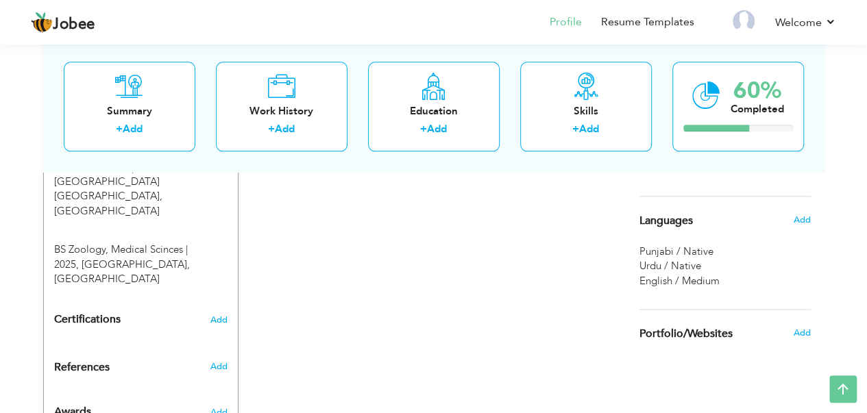
scroll to position [696, 0]
click at [217, 314] on span "Add" at bounding box center [219, 319] width 18 height 10
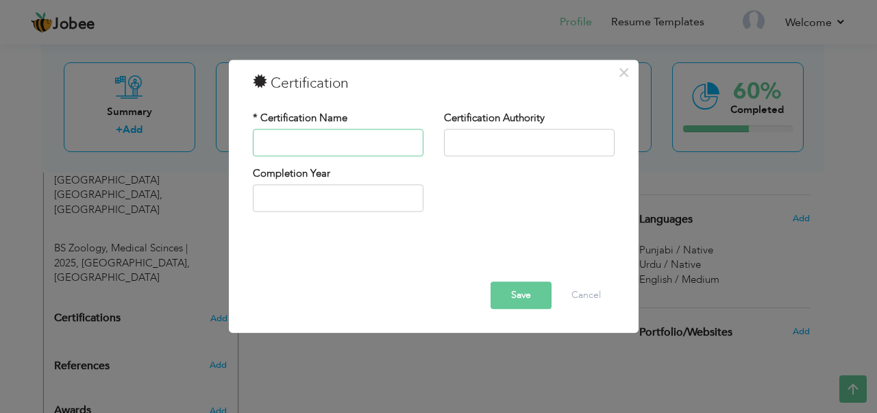
click at [311, 140] on input "text" at bounding box center [338, 142] width 171 height 27
click at [291, 143] on input "text" at bounding box center [338, 142] width 171 height 27
type input "C"
type input "Divisional Science Exhibition"
click at [519, 145] on input "text" at bounding box center [529, 142] width 171 height 27
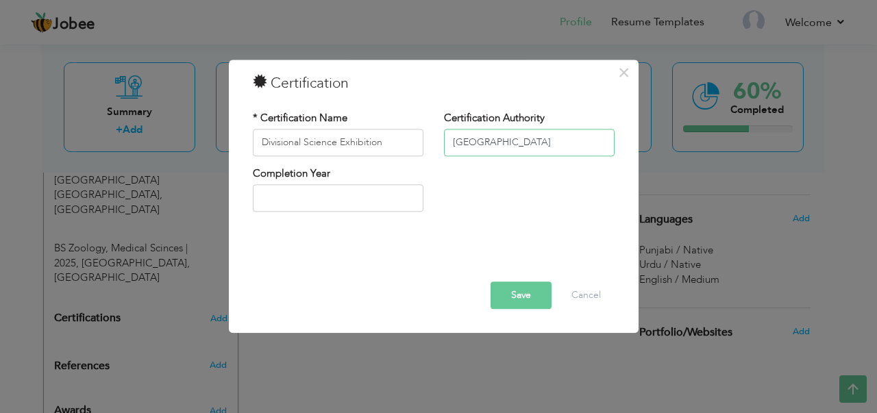
type input "[GEOGRAPHIC_DATA]"
click at [337, 206] on input "2025" at bounding box center [338, 198] width 171 height 27
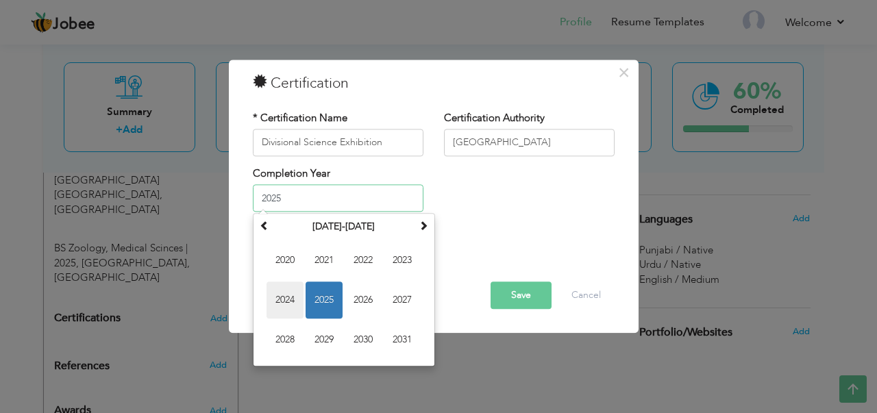
click at [288, 303] on span "2024" at bounding box center [285, 300] width 37 height 37
type input "2024"
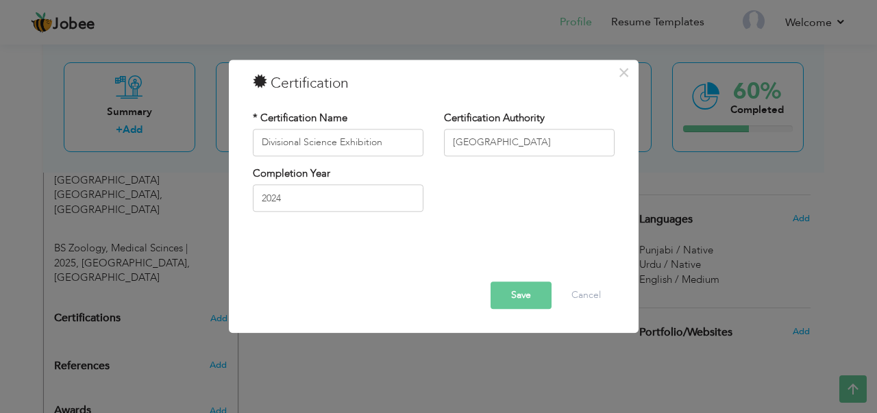
click at [528, 295] on button "Save" at bounding box center [521, 295] width 61 height 27
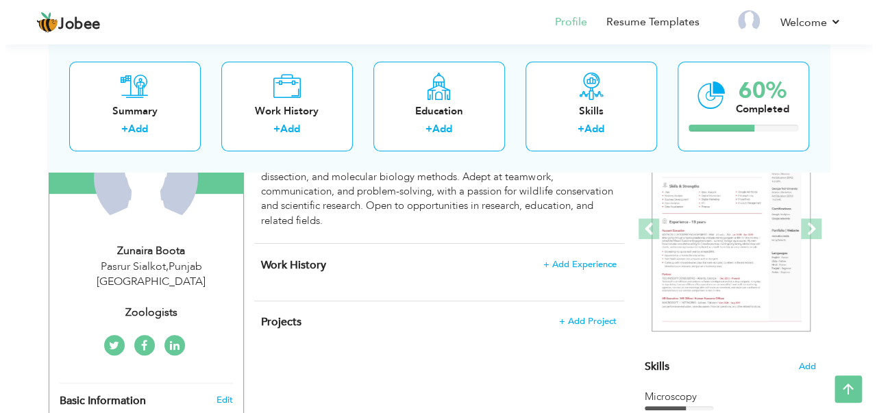
scroll to position [321, 0]
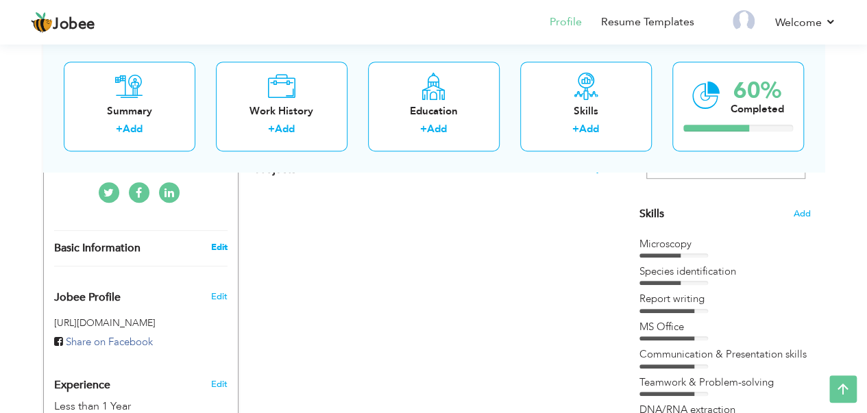
click at [217, 241] on link "Edit" at bounding box center [218, 247] width 16 height 12
type input "Zunaira"
type input "Boota"
type input "03187137350"
select select "number:166"
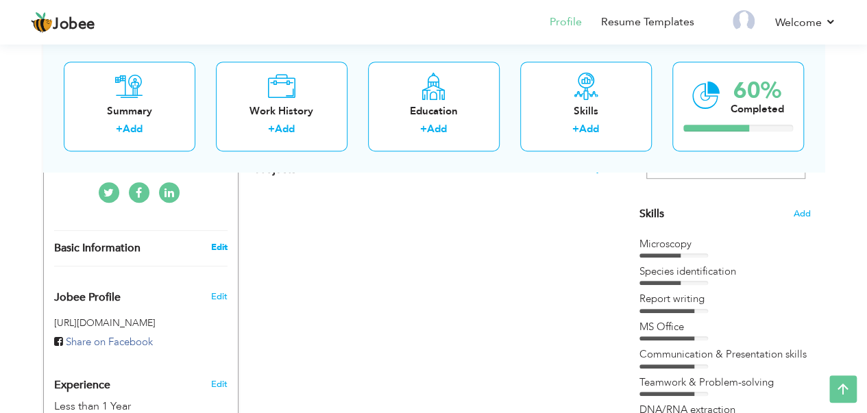
type input "[GEOGRAPHIC_DATA]"
type input "Pasrur Sialkot"
select select "number:2"
type input "zoologists"
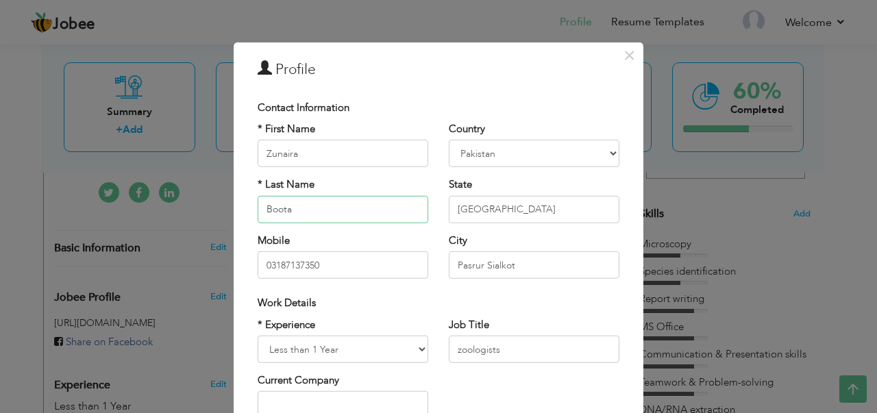
click at [304, 217] on input "Boota" at bounding box center [343, 209] width 171 height 27
type input "B"
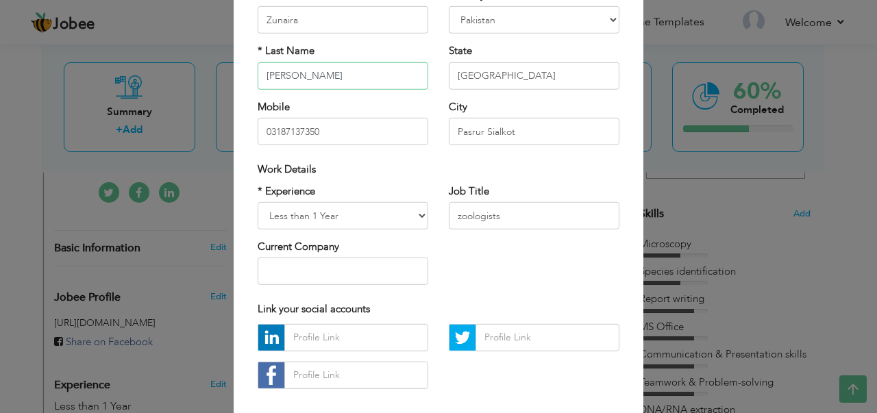
scroll to position [202, 0]
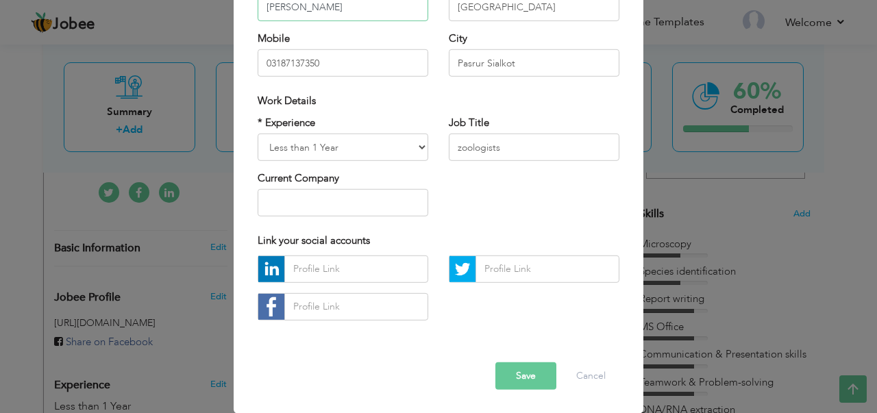
type input "[PERSON_NAME]"
click at [456, 147] on input "zoologists" at bounding box center [534, 147] width 171 height 27
type input "Zoologists"
click at [520, 371] on button "Save" at bounding box center [526, 376] width 61 height 27
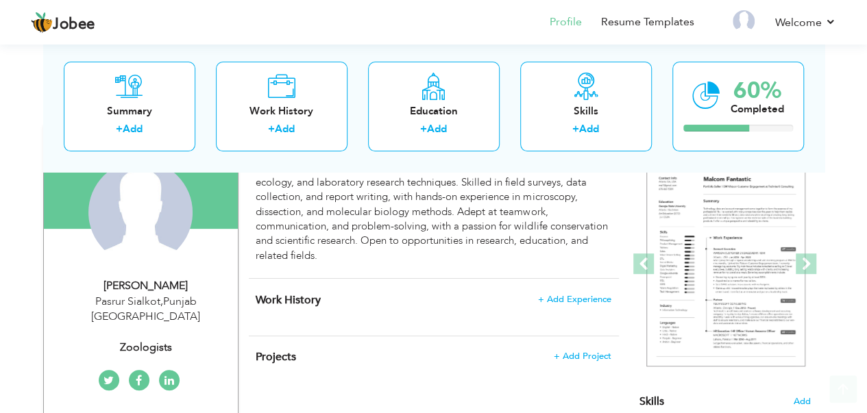
scroll to position [137, 0]
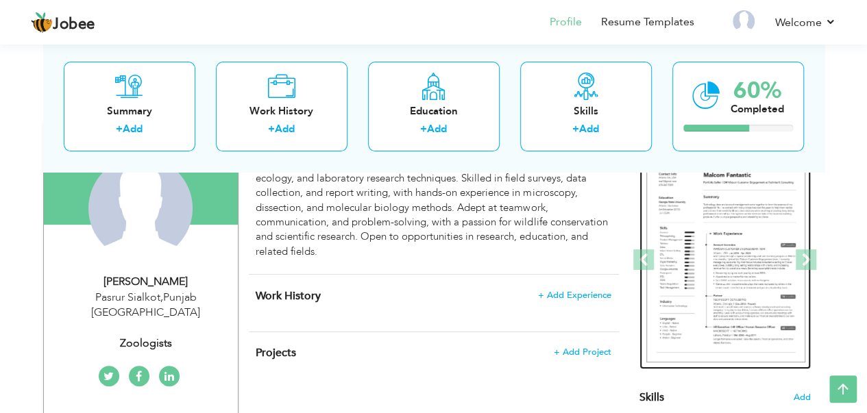
click at [716, 258] on img at bounding box center [725, 261] width 159 height 206
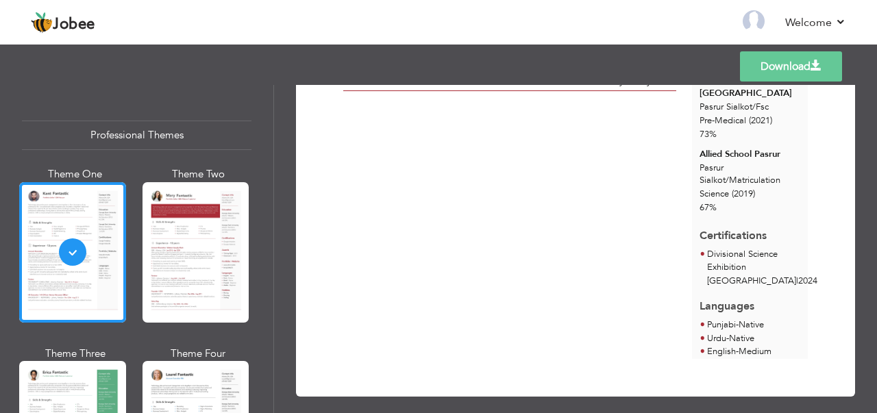
scroll to position [77, 0]
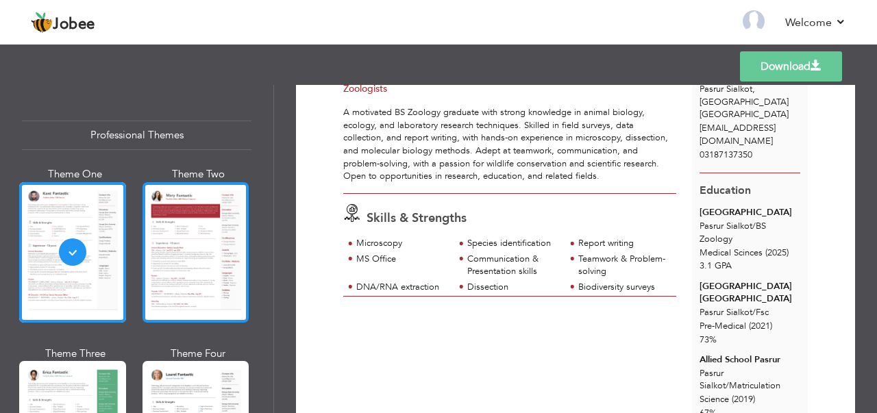
click at [195, 265] on div at bounding box center [196, 252] width 107 height 140
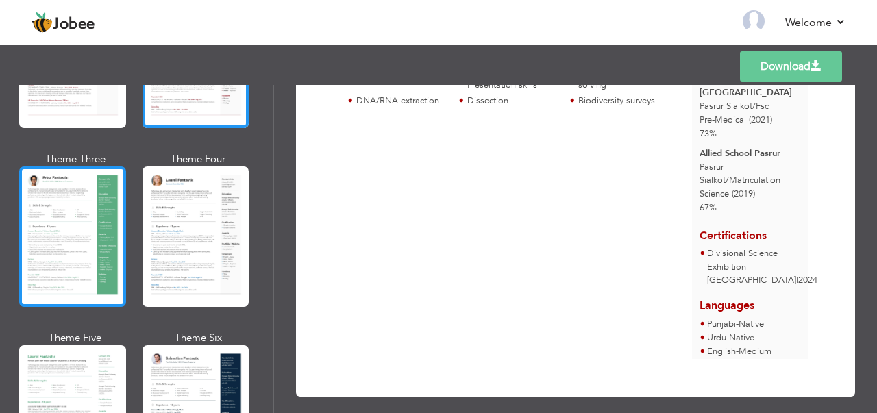
scroll to position [206, 0]
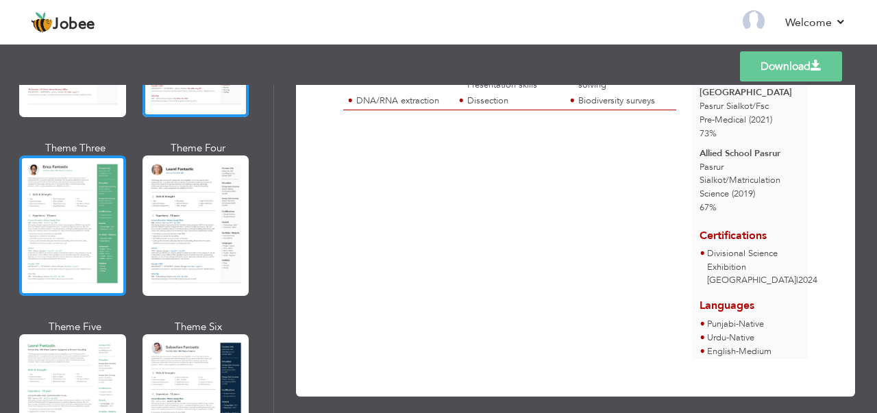
click at [71, 244] on div at bounding box center [72, 226] width 107 height 140
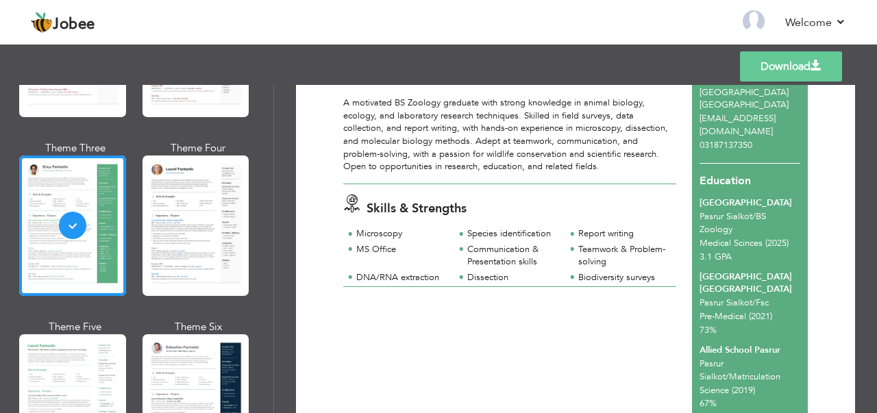
scroll to position [137, 0]
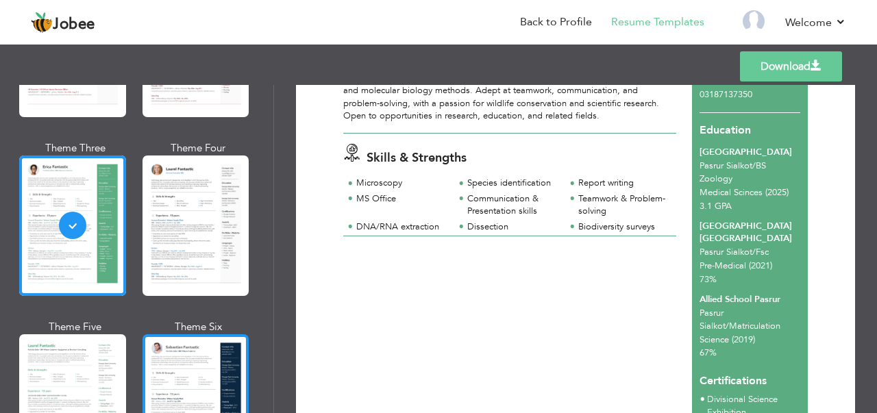
click at [185, 375] on div at bounding box center [196, 404] width 107 height 140
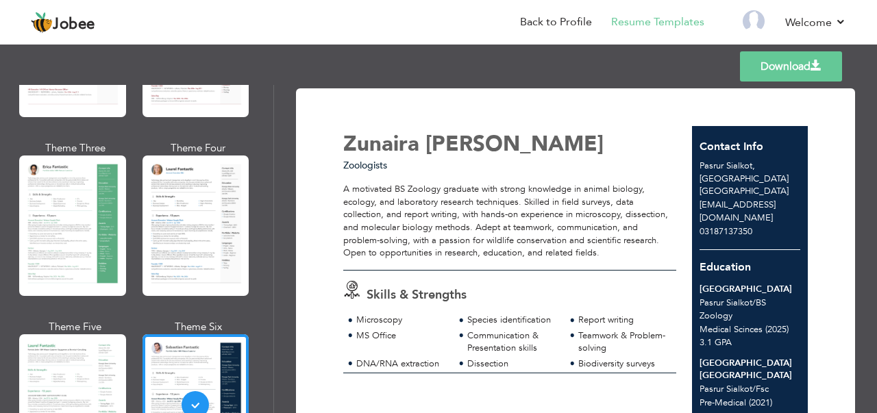
scroll to position [0, 0]
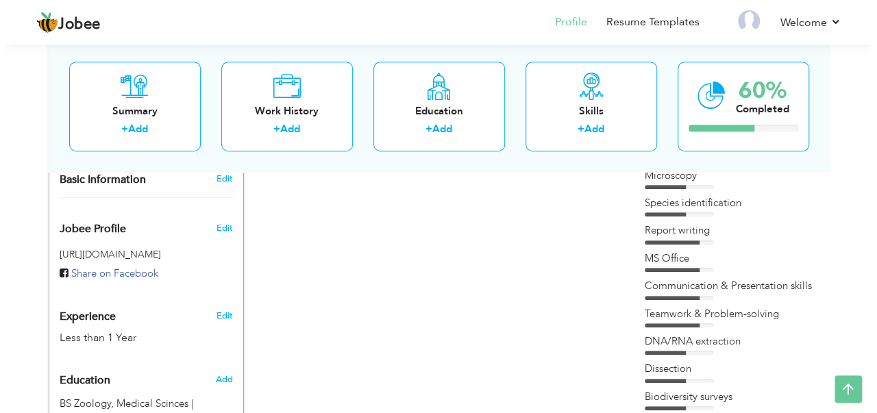
scroll to position [274, 0]
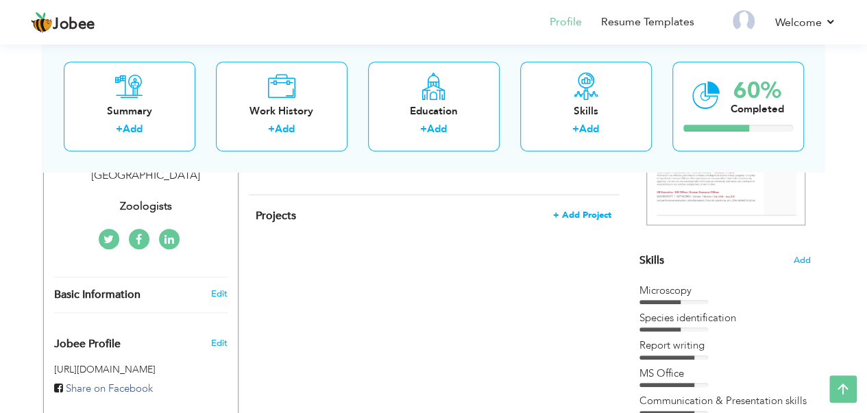
click at [578, 208] on div "Projects + Add Project × Projects * Project Title Company Tools" at bounding box center [434, 223] width 370 height 57
click at [582, 215] on span "+ Add Project" at bounding box center [582, 215] width 58 height 10
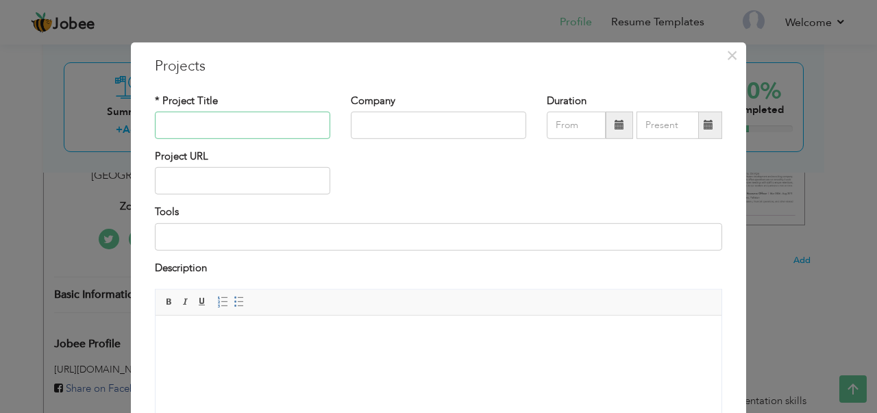
paste input "“Study of Avian Diversity in Urban vs. Rural Habitats”"
type input "Study of Avian Diversity in Urban vs. Rural Habitats"
click at [378, 121] on input "text" at bounding box center [438, 125] width 175 height 27
click at [251, 180] on input "text" at bounding box center [242, 180] width 175 height 27
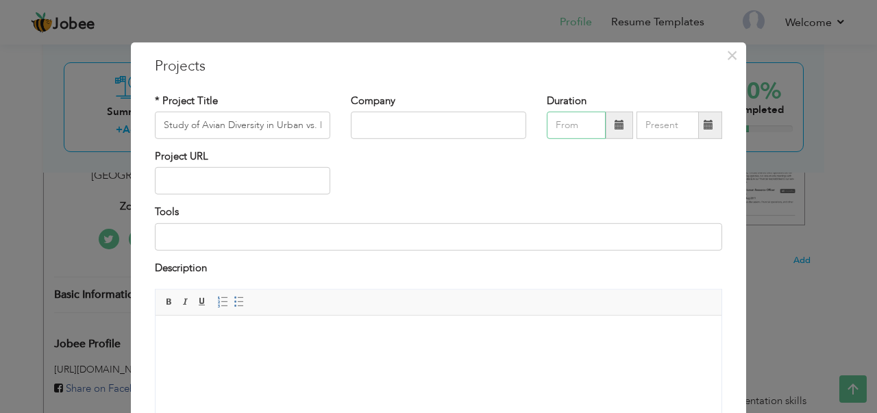
type input "09/2025"
click at [589, 127] on input "09/2025" at bounding box center [576, 125] width 59 height 27
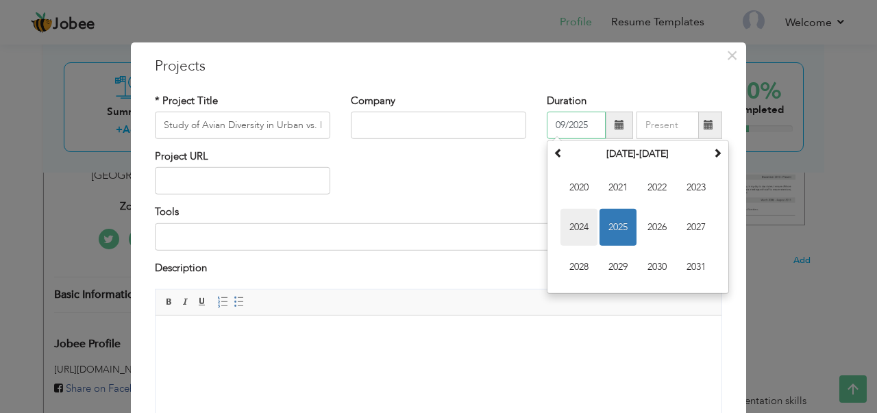
click at [576, 225] on span "2024" at bounding box center [579, 227] width 37 height 37
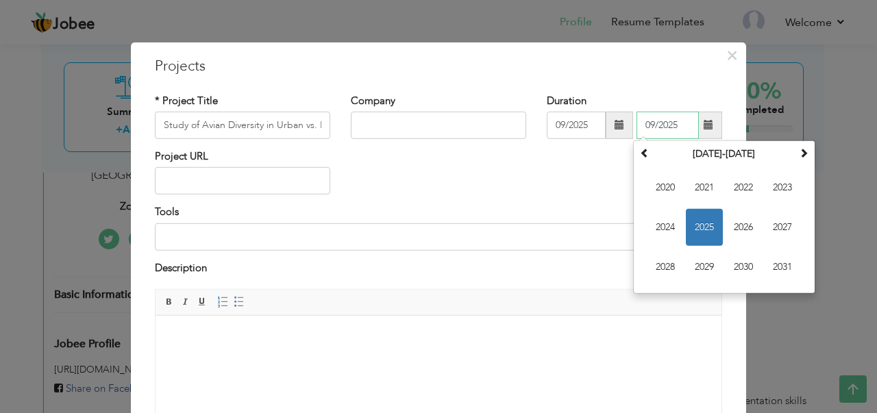
click at [658, 124] on input "09/2025" at bounding box center [668, 125] width 62 height 27
click at [698, 223] on span "2025" at bounding box center [704, 227] width 37 height 37
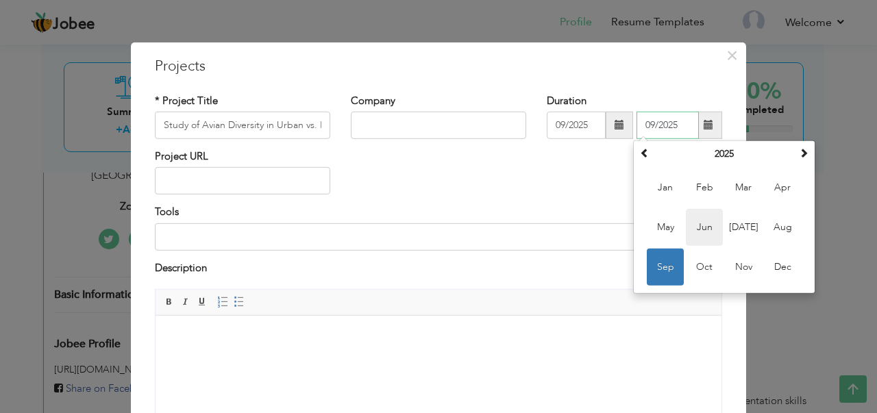
click at [707, 226] on span "Jun" at bounding box center [704, 227] width 37 height 37
type input "06/2025"
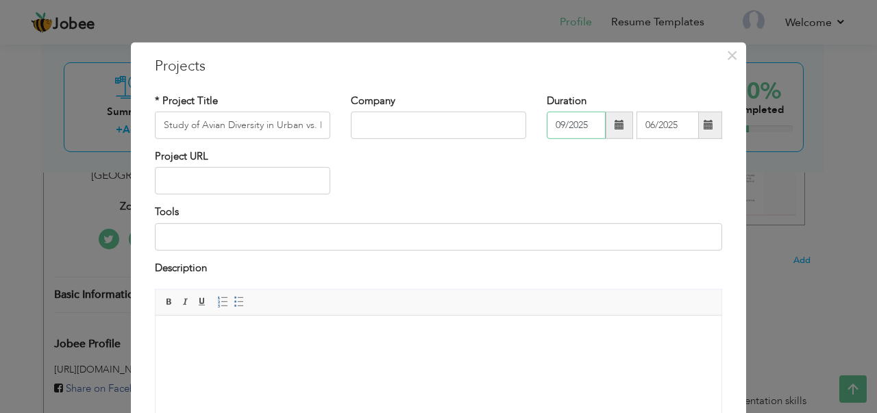
click at [558, 121] on input "09/2025" at bounding box center [576, 125] width 59 height 27
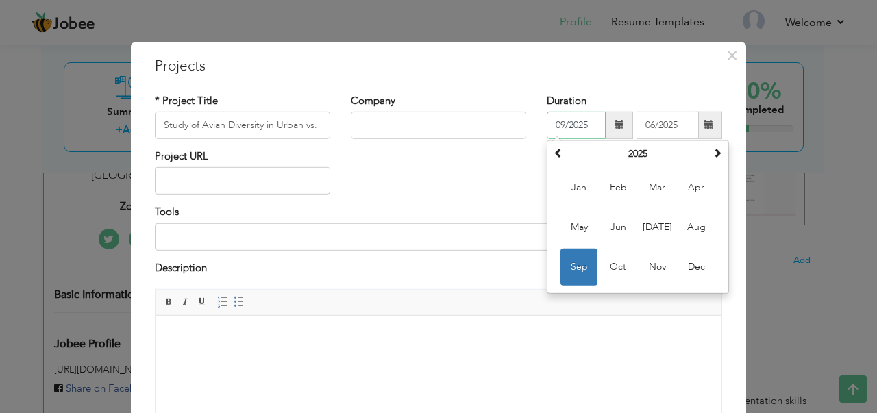
click at [684, 267] on span "Dec" at bounding box center [696, 267] width 37 height 37
type input "12/2025"
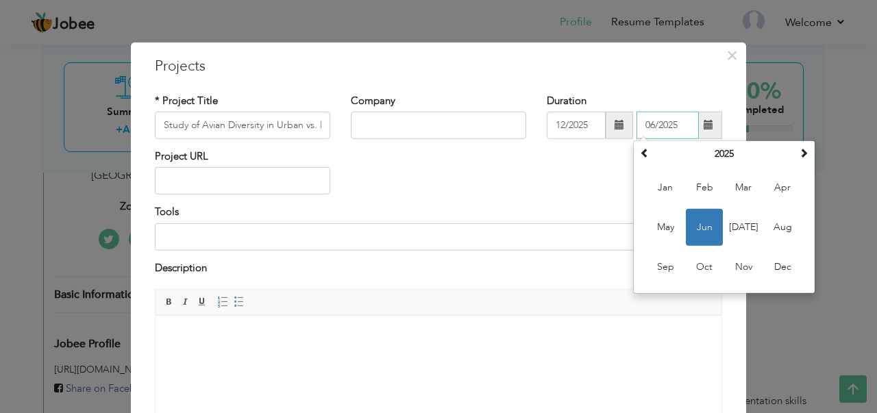
click at [654, 127] on input "06/2025" at bounding box center [668, 125] width 62 height 27
click at [742, 191] on span "Mar" at bounding box center [743, 187] width 37 height 37
type input "03/2025"
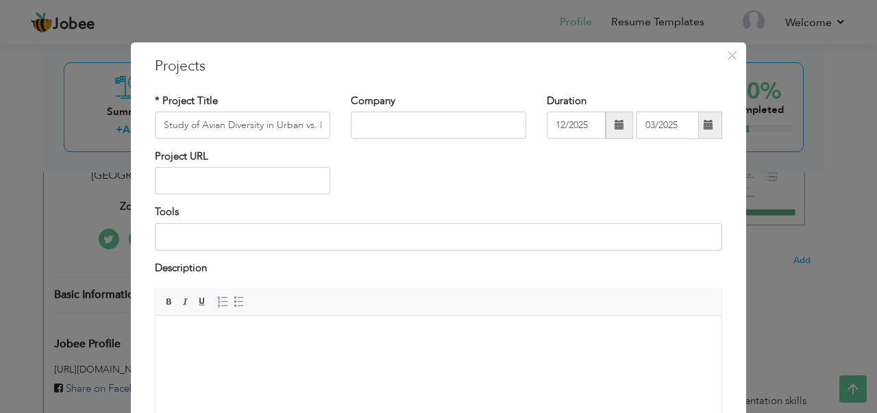
click at [614, 190] on div "Project URL" at bounding box center [439, 177] width 588 height 56
click at [207, 178] on input "text" at bounding box center [242, 180] width 175 height 27
click at [208, 232] on input at bounding box center [438, 236] width 567 height 27
click at [382, 199] on div "Project URL" at bounding box center [439, 177] width 588 height 56
click at [216, 242] on input at bounding box center [438, 236] width 567 height 27
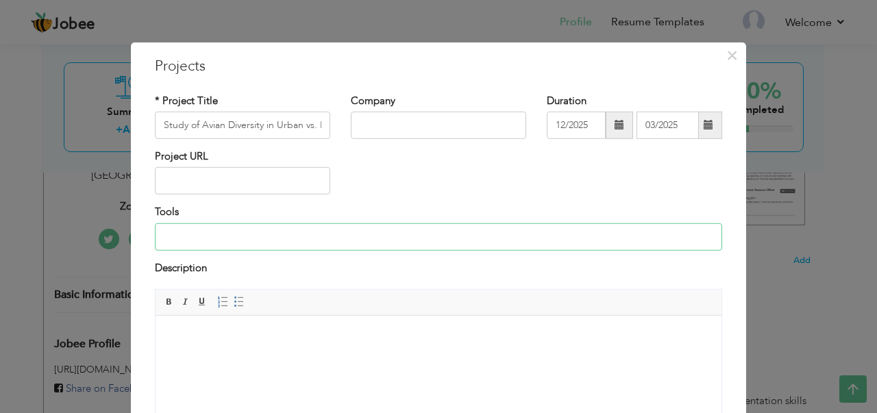
paste input "Binoculars"
click at [242, 239] on input "Binoculars" at bounding box center [438, 236] width 567 height 27
type input "B"
paste input "Binoculars → for bird identification and observation Field Guides / Bird Identi…"
paste input "Bird Identification Apps"
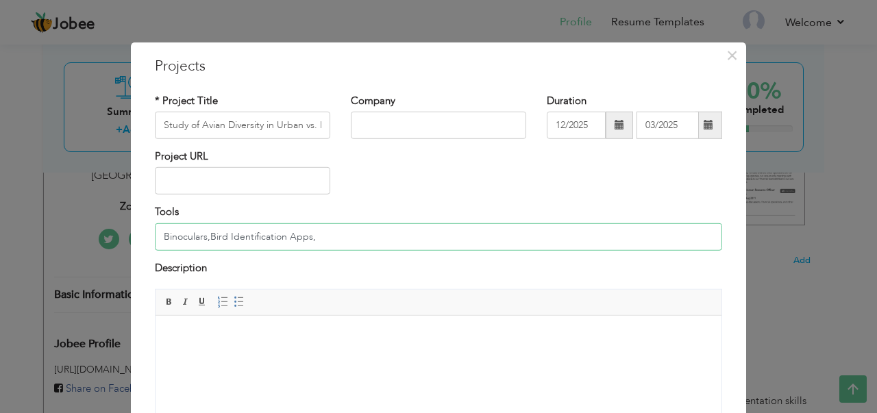
paste input "Point Count & Line Transect Methods"
paste input "Field Sheets"
paste input "Mobile GPS"
paste input "Statistical Tools"
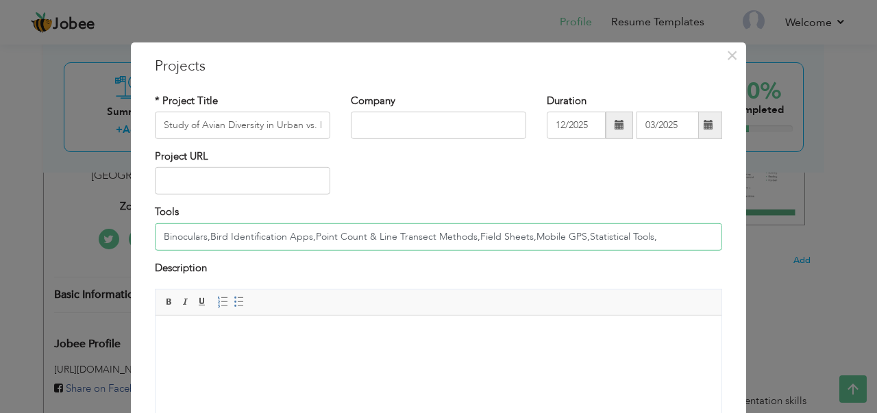
paste input "Biodiversity Indices"
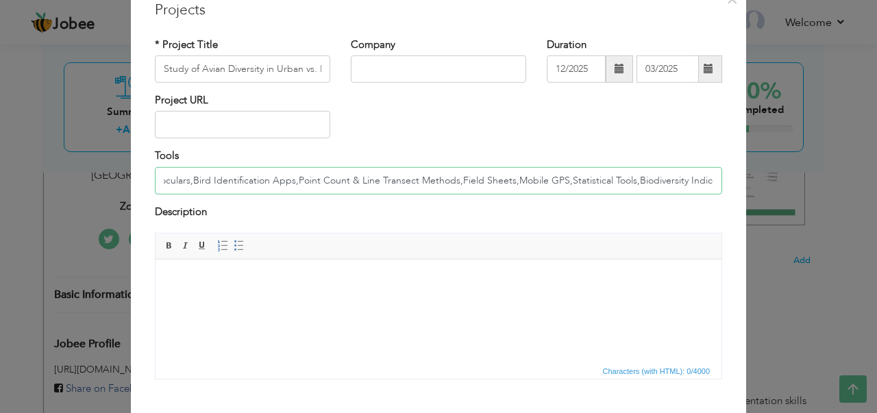
scroll to position [132, 0]
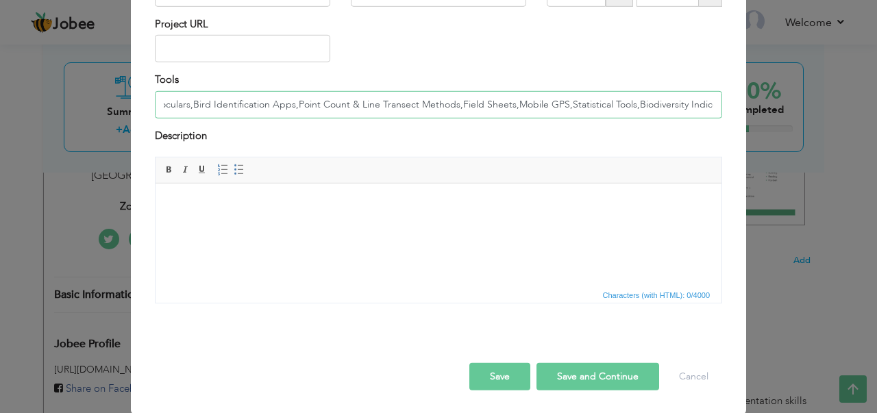
type input "Binoculars,Bird Identification Apps,Point Count & Line Transect Methods,Field S…"
click at [256, 225] on html at bounding box center [439, 205] width 566 height 42
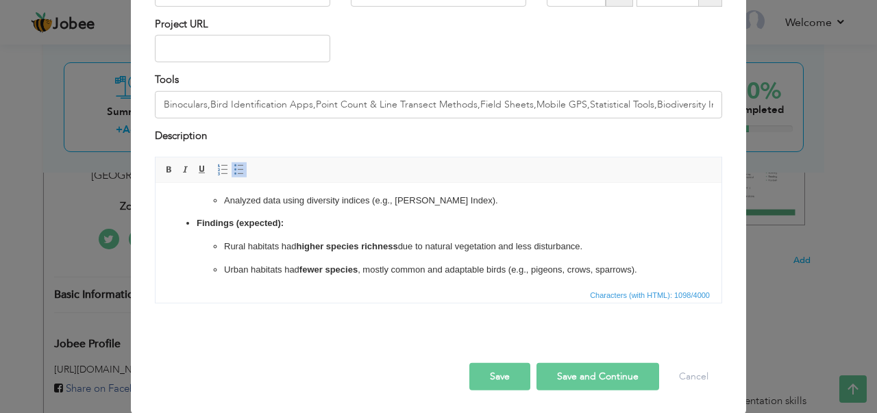
scroll to position [162, 0]
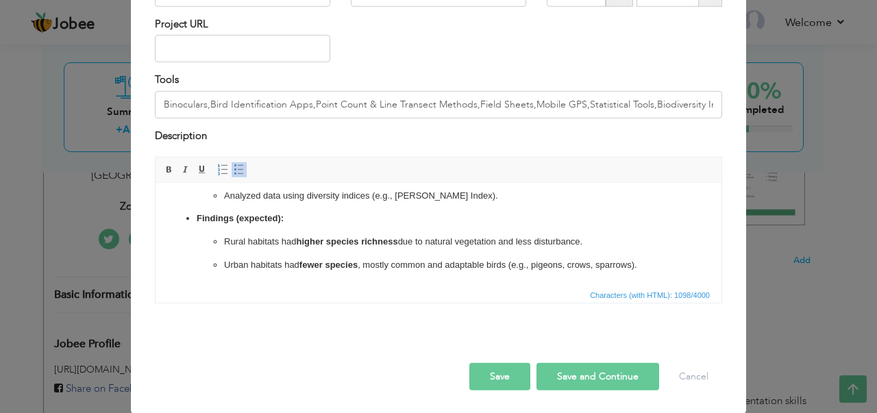
click at [495, 372] on button "Save" at bounding box center [499, 376] width 61 height 27
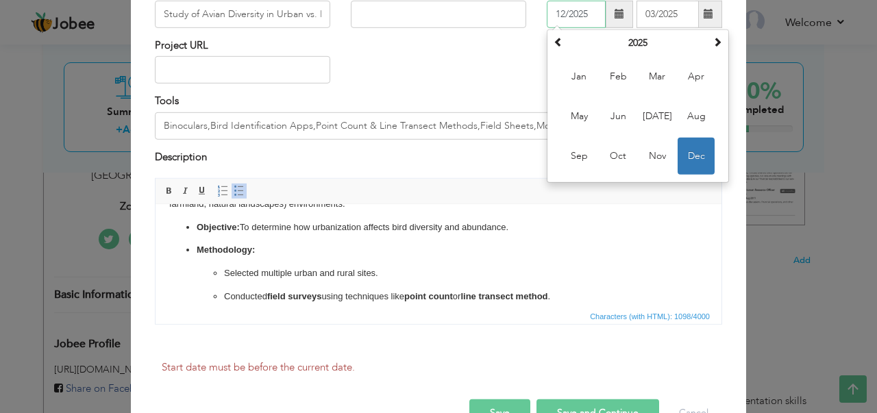
scroll to position [25, 0]
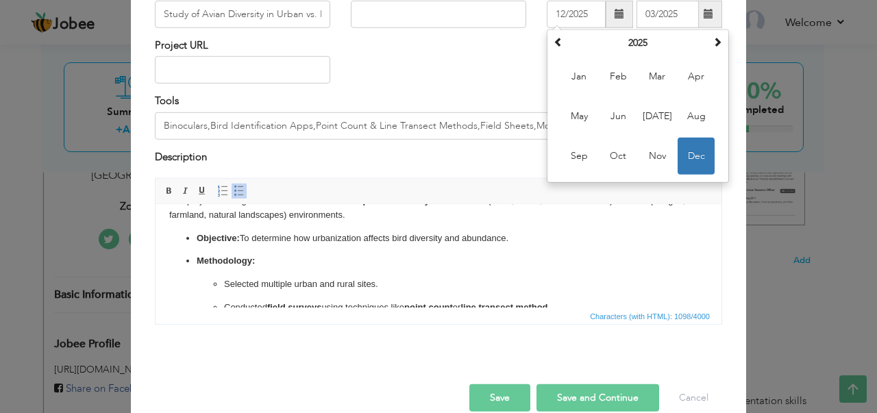
click at [500, 397] on button "Save" at bounding box center [499, 397] width 61 height 27
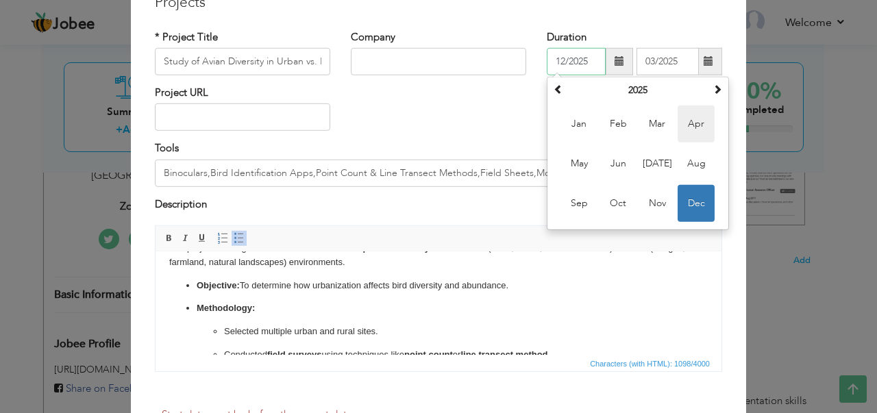
scroll to position [0, 0]
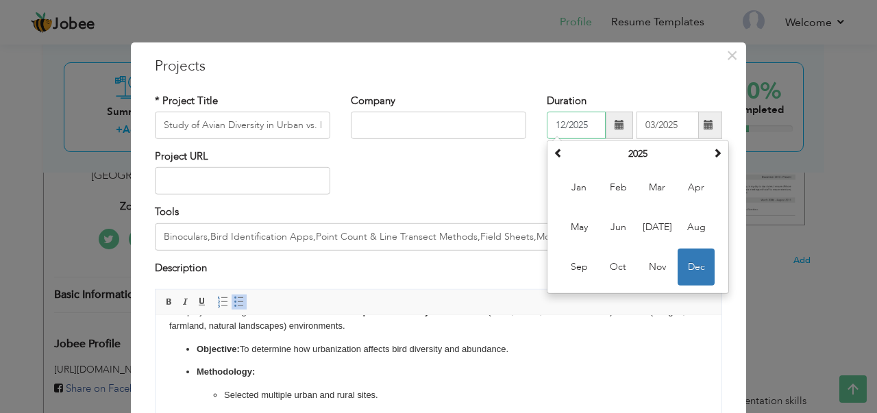
click at [698, 271] on span "Dec" at bounding box center [696, 267] width 37 height 37
click at [586, 123] on input "12/2025" at bounding box center [576, 125] width 59 height 27
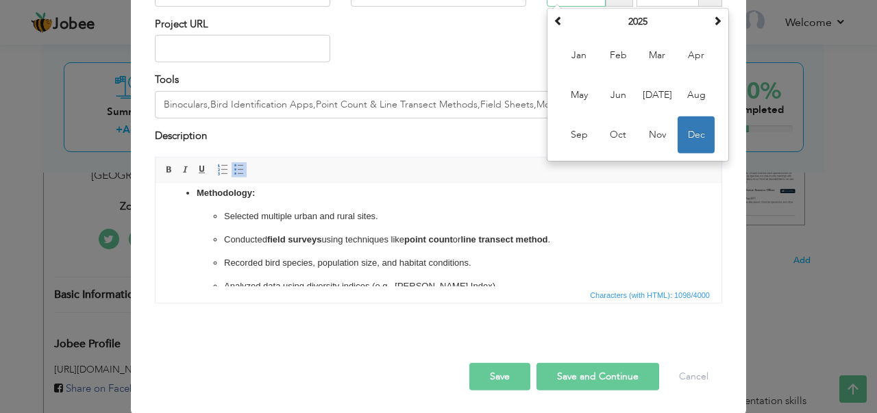
scroll to position [93, 0]
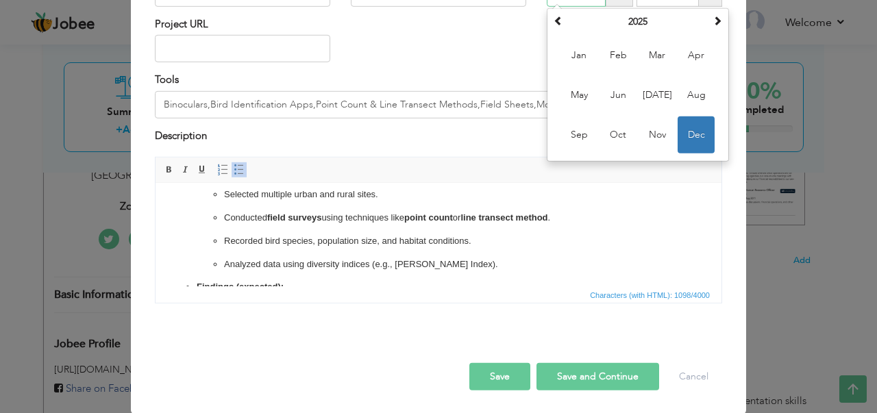
type input "12/2024"
click at [490, 371] on button "Save" at bounding box center [499, 376] width 61 height 27
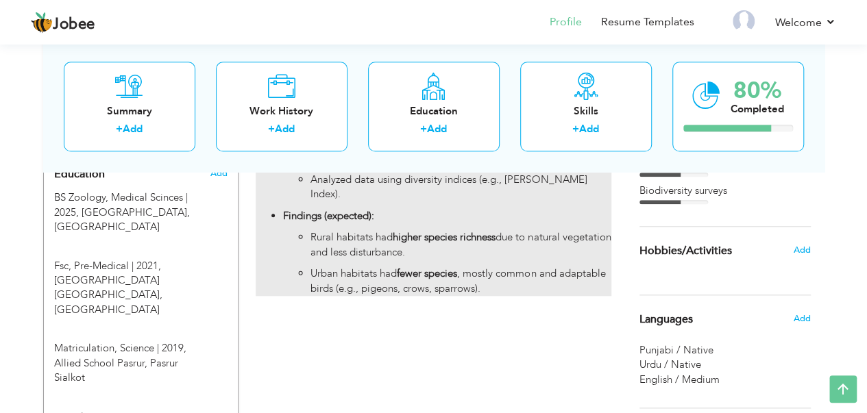
scroll to position [617, 0]
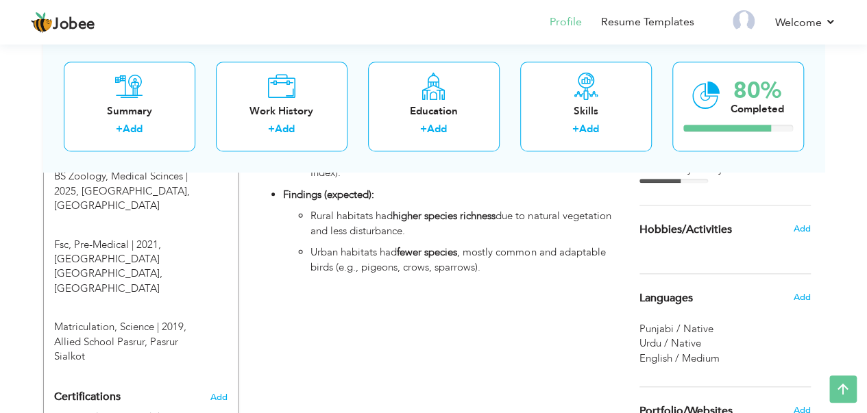
click at [492, 332] on div "CV Import Profile Strength 0% Select an Item from right menu Work History * Job…" at bounding box center [434, 67] width 391 height 851
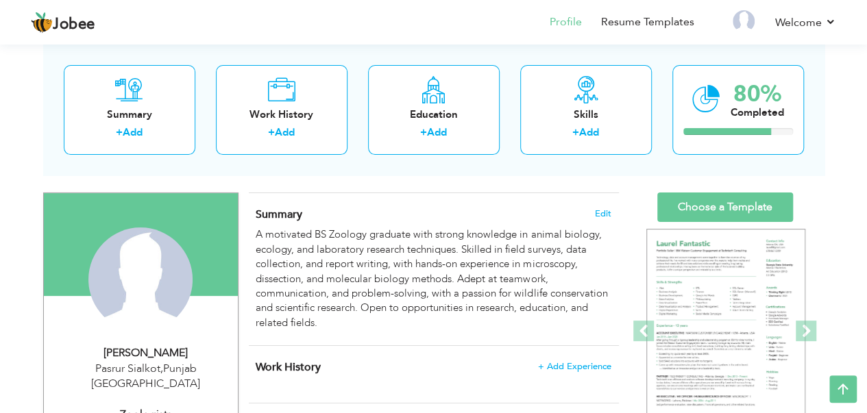
scroll to position [0, 0]
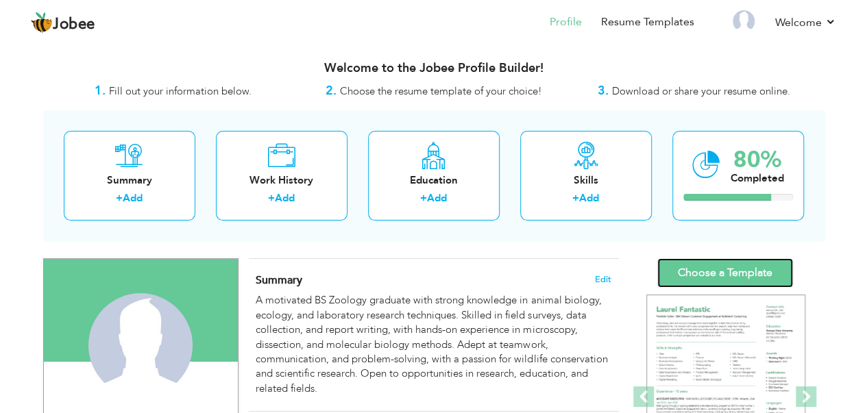
click at [720, 267] on link "Choose a Template" at bounding box center [725, 272] width 136 height 29
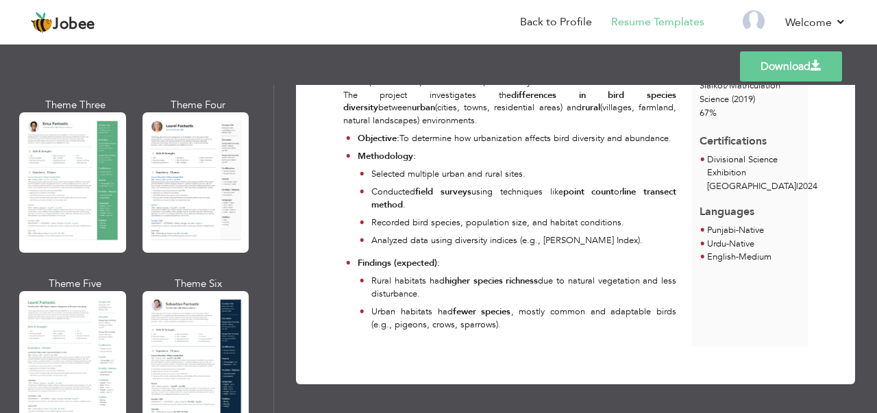
scroll to position [343, 0]
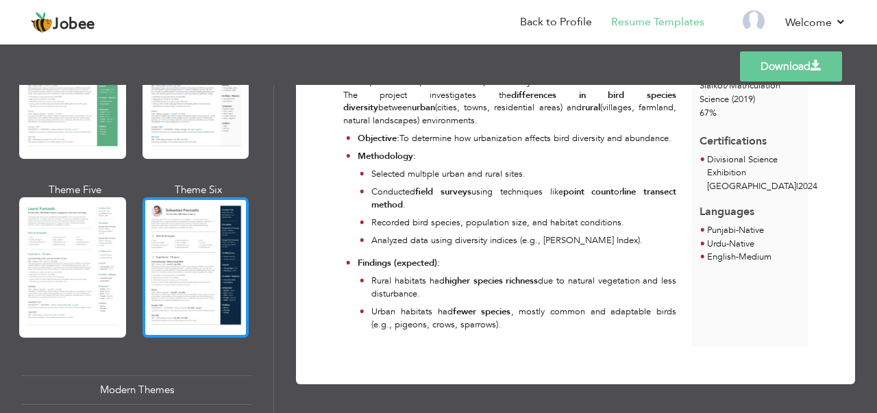
click at [177, 269] on div at bounding box center [196, 267] width 107 height 140
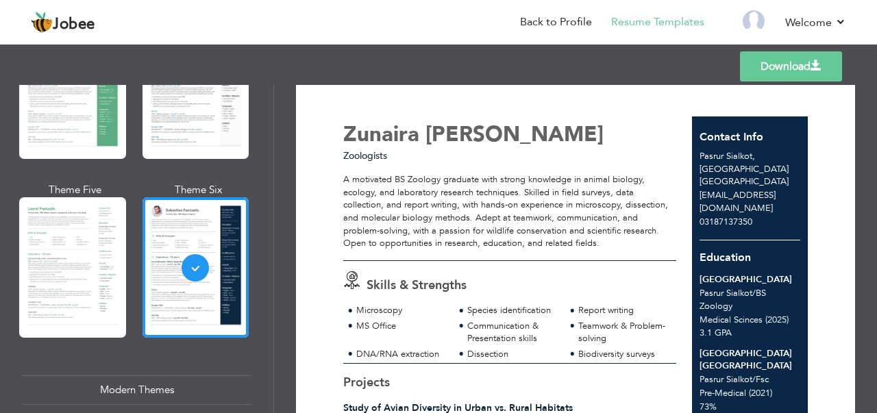
scroll to position [0, 0]
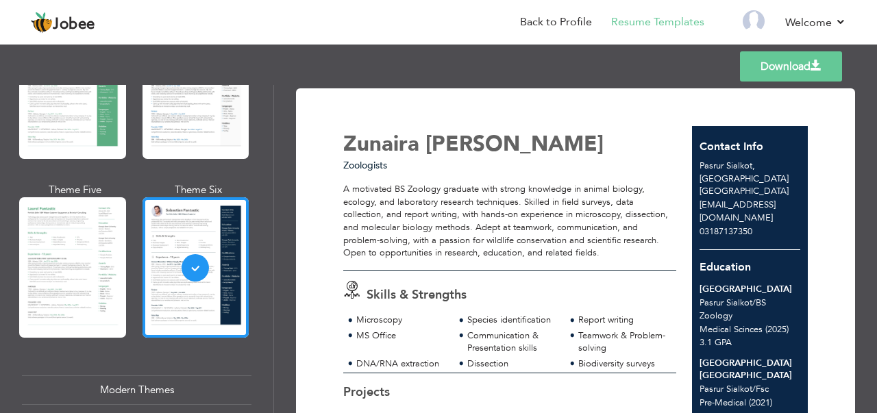
click at [792, 62] on link "Download" at bounding box center [791, 66] width 102 height 30
